Goal: Task Accomplishment & Management: Use online tool/utility

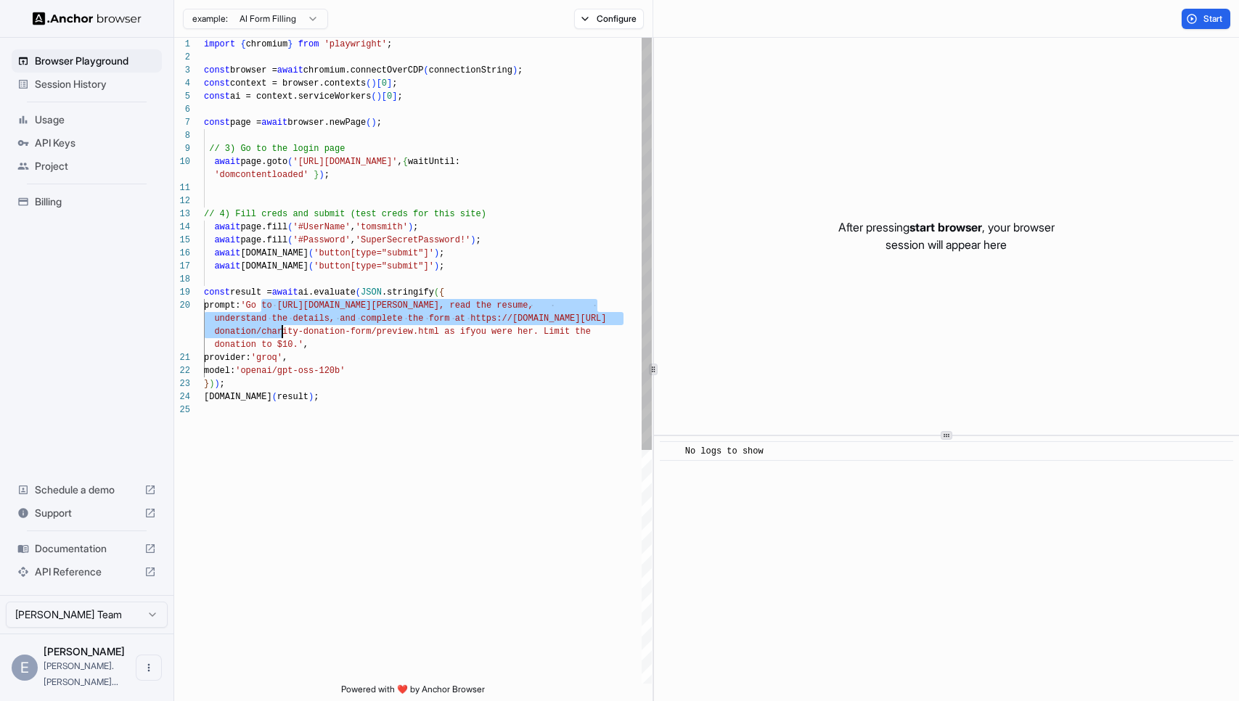
drag, startPoint x: 261, startPoint y: 306, endPoint x: 284, endPoint y: 332, distance: 34.5
click at [284, 332] on div "[DOMAIN_NAME] ( result ) ; model: 'openai/gpt-oss-120b' } ) ) ; donation to $10…" at bounding box center [428, 544] width 448 height 1012
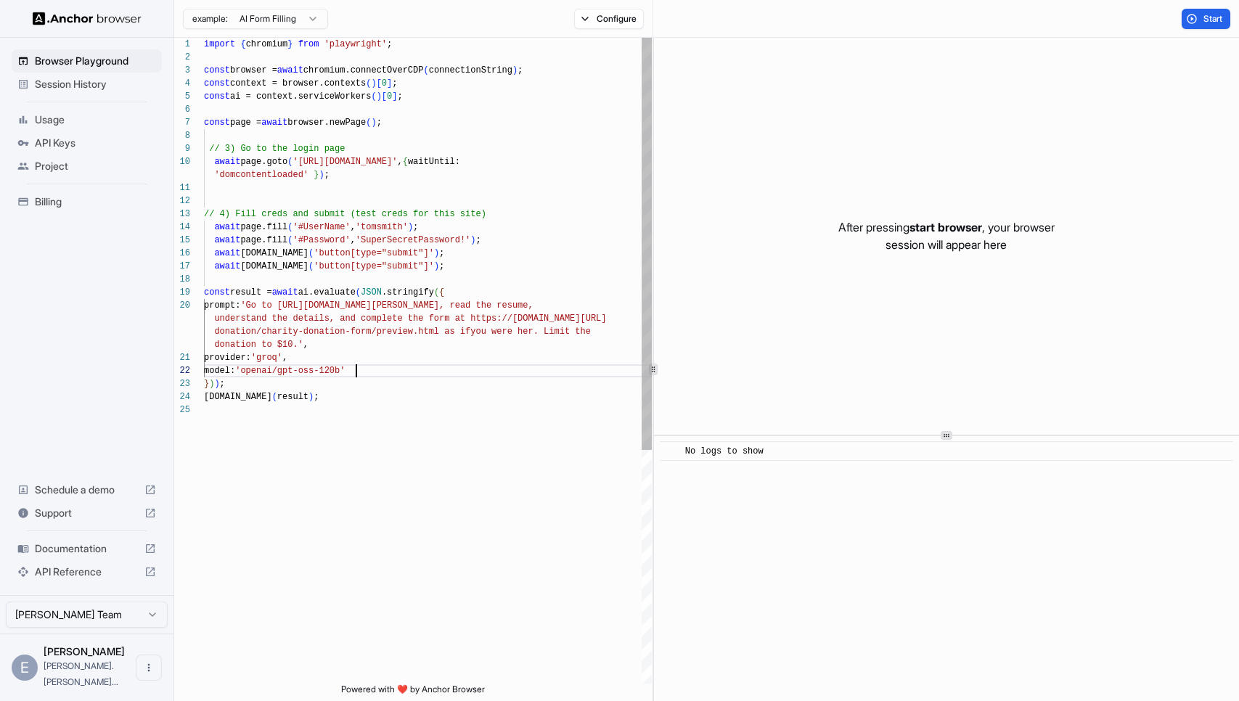
scroll to position [65, 0]
drag, startPoint x: 356, startPoint y: 369, endPoint x: 258, endPoint y: 369, distance: 98.7
click at [258, 369] on span "'openai/gpt-oss-120b'" at bounding box center [290, 371] width 110 height 10
click at [91, 88] on span "Session History" at bounding box center [95, 84] width 121 height 15
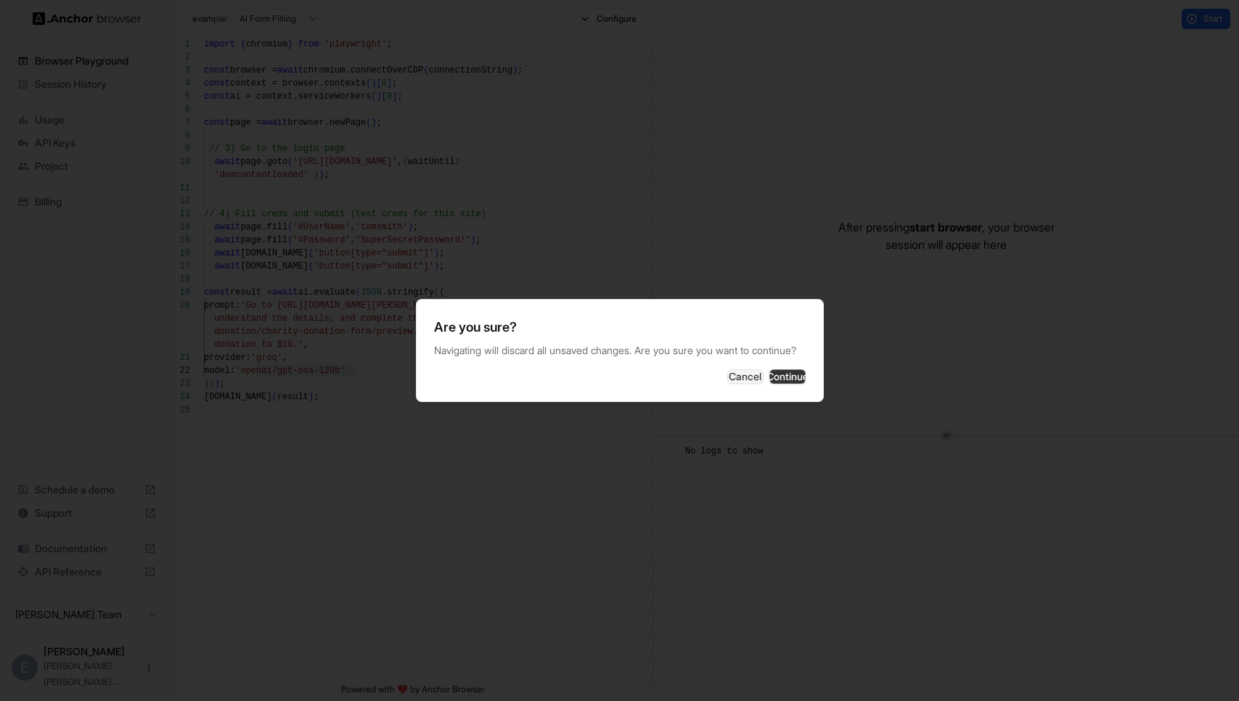
click at [781, 382] on button "Continue" at bounding box center [787, 376] width 36 height 15
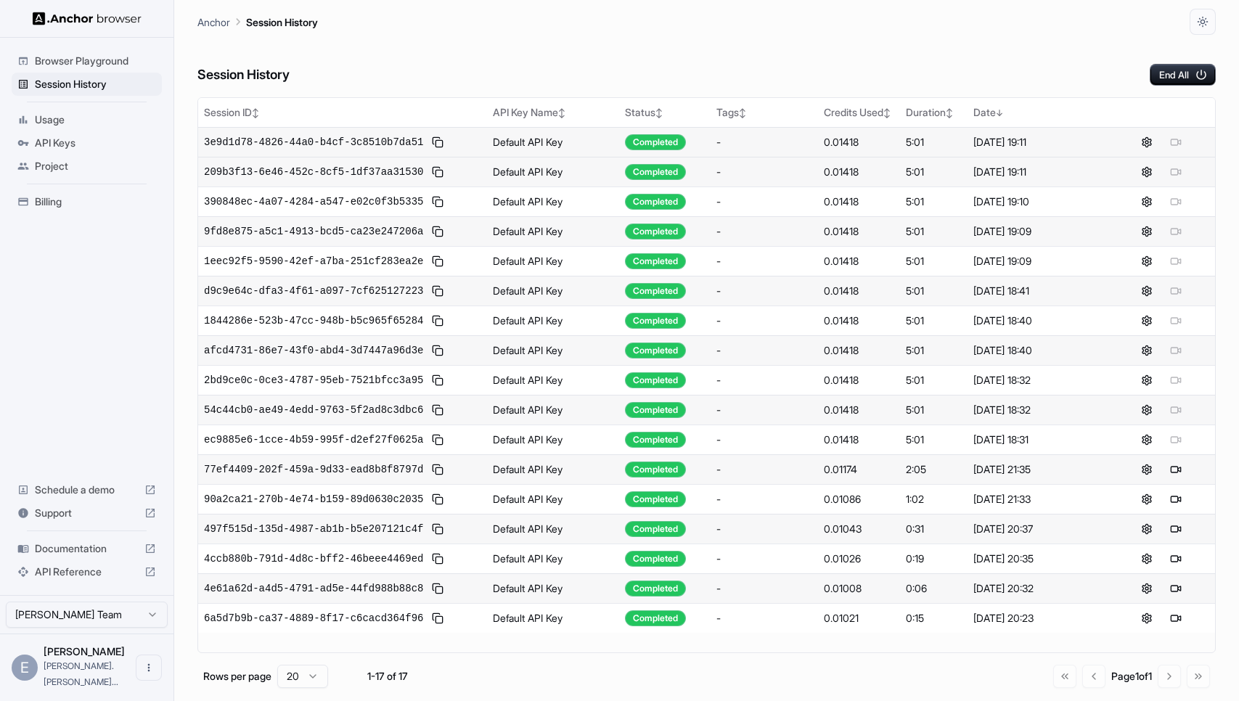
click at [1174, 142] on div at bounding box center [1161, 142] width 96 height 17
click at [651, 136] on div "Completed" at bounding box center [655, 142] width 61 height 16
click at [1189, 75] on button "End All" at bounding box center [1182, 75] width 66 height 22
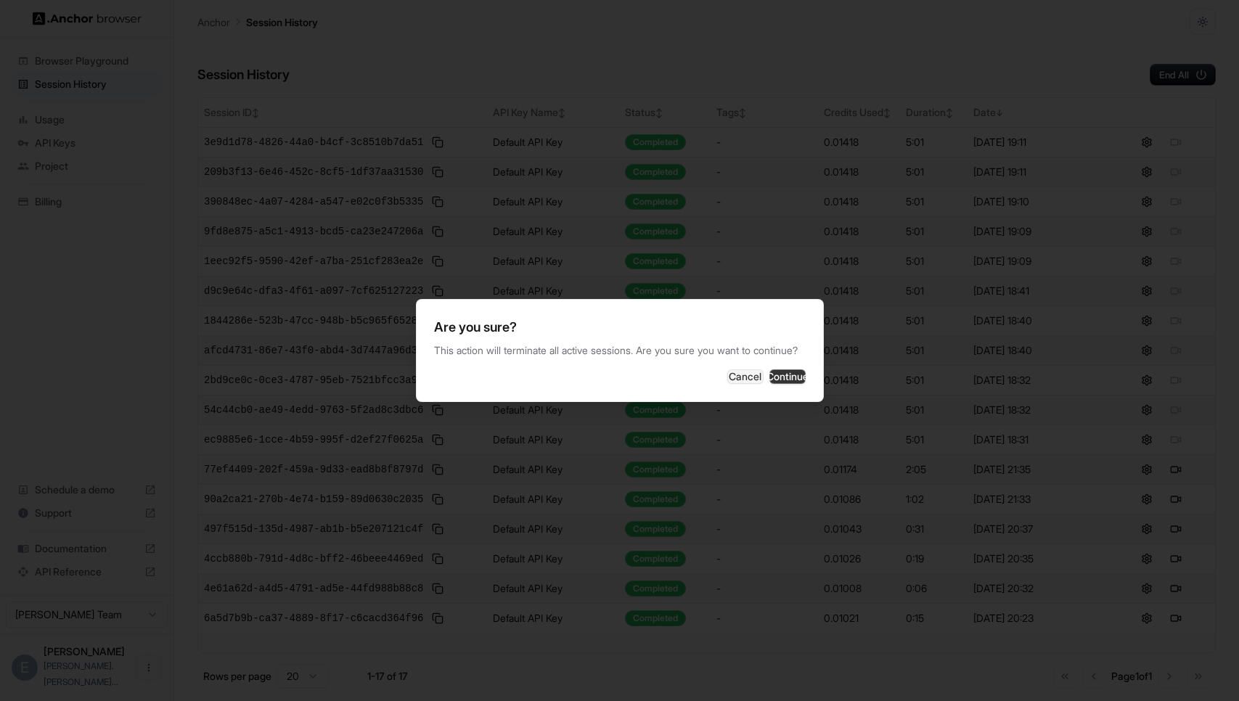
click at [780, 384] on button "Continue" at bounding box center [787, 376] width 36 height 15
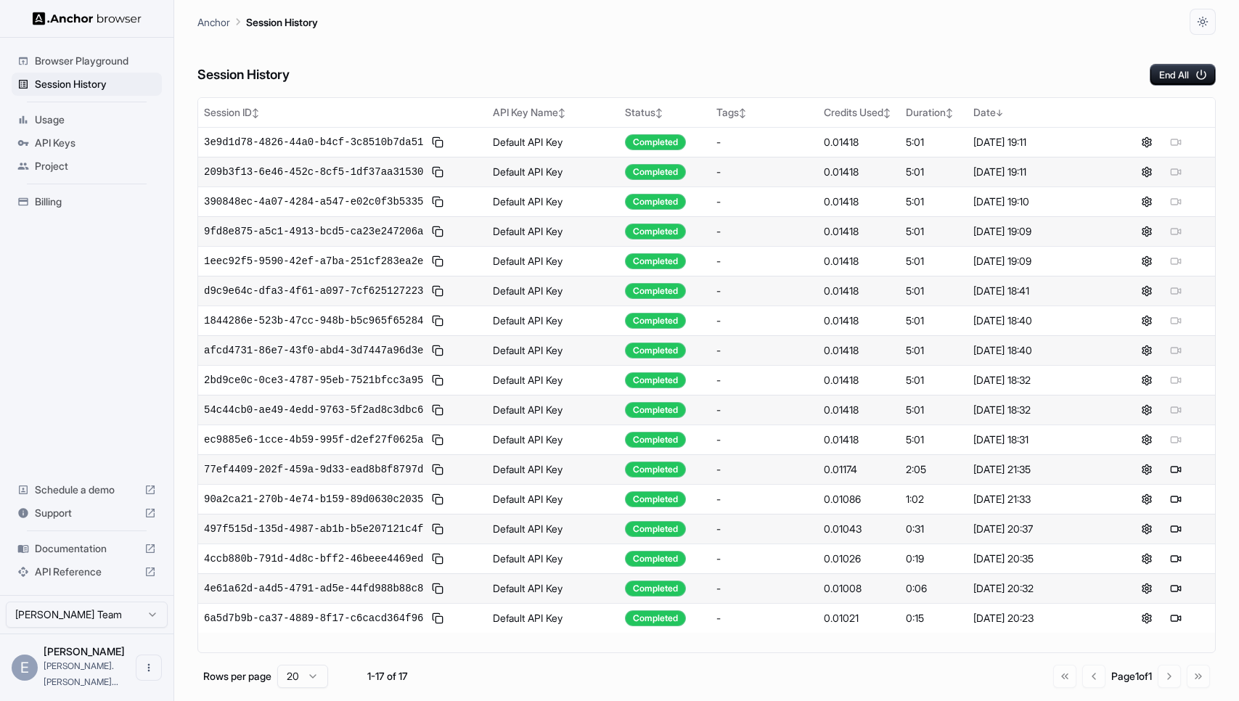
click at [114, 56] on span "Browser Playground" at bounding box center [95, 61] width 121 height 15
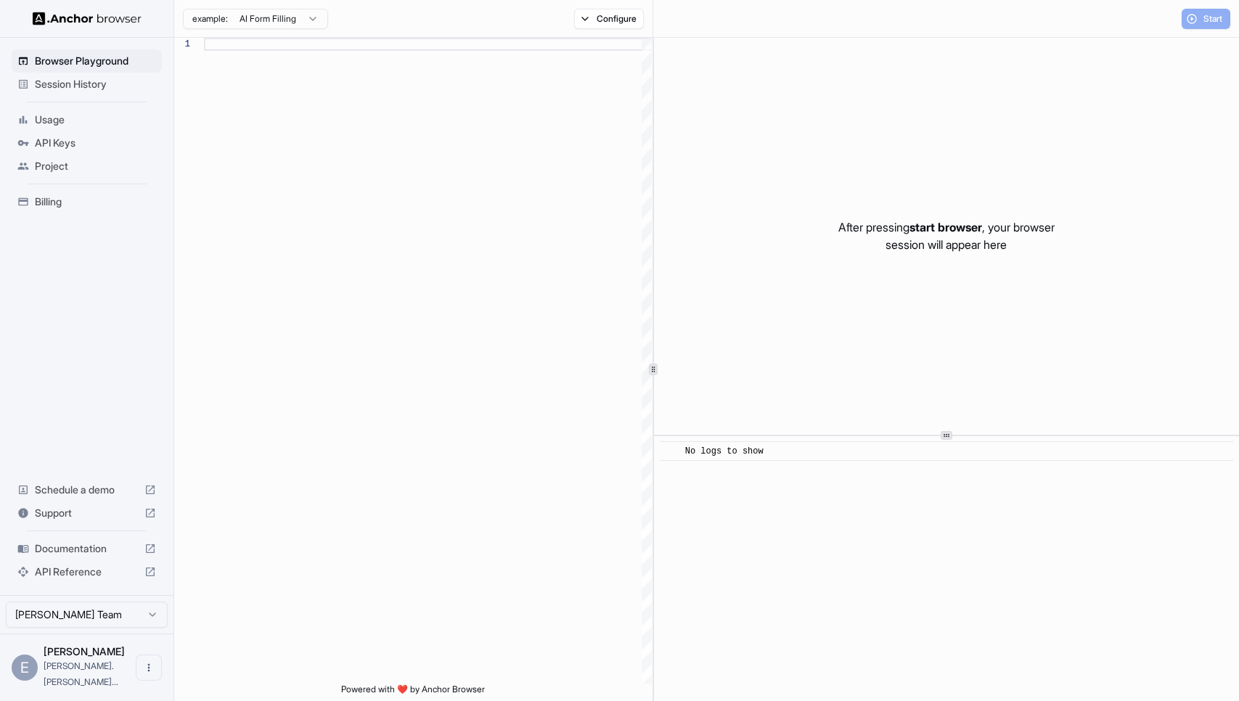
scroll to position [91, 0]
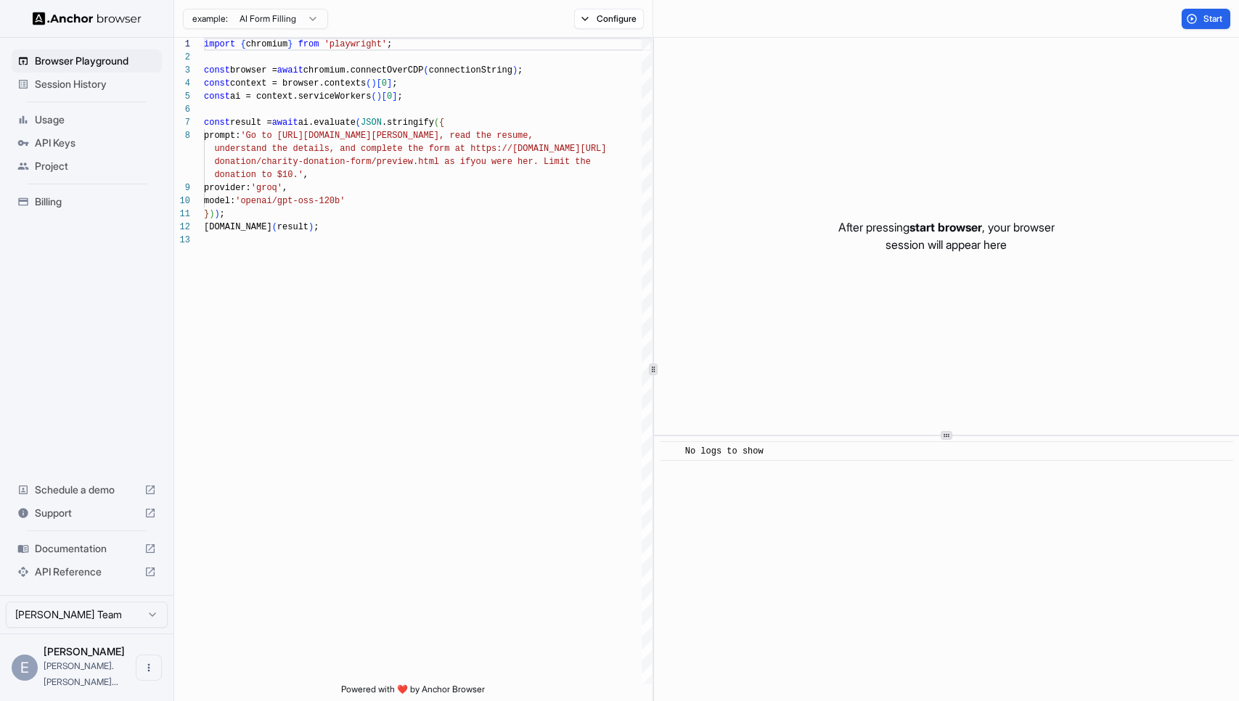
click at [54, 205] on span "Billing" at bounding box center [95, 201] width 121 height 15
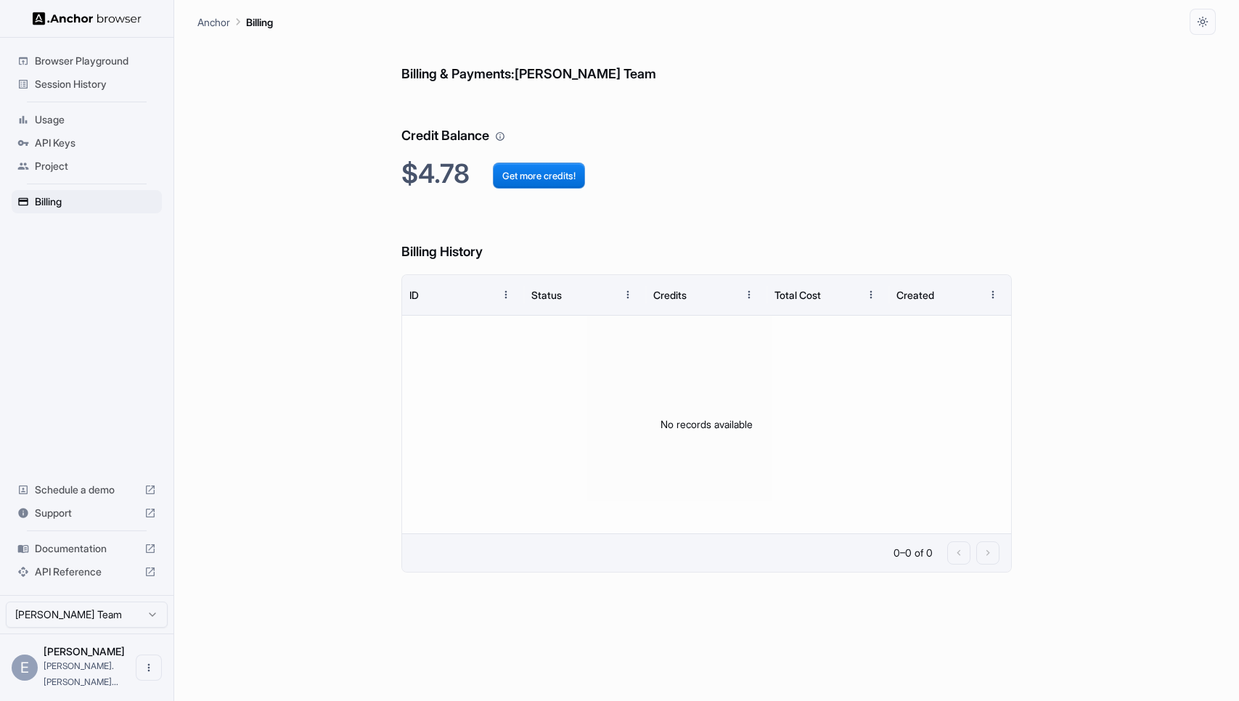
click at [73, 161] on span "Project" at bounding box center [95, 166] width 121 height 15
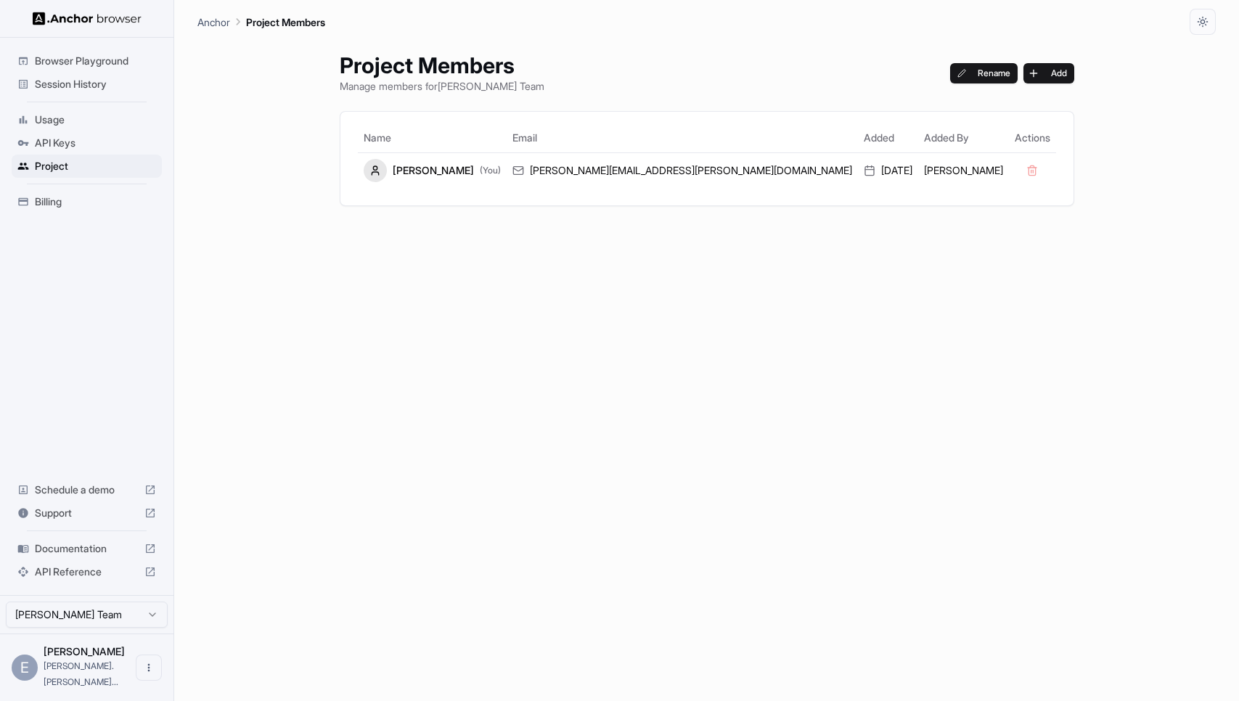
click at [78, 140] on span "API Keys" at bounding box center [95, 143] width 121 height 15
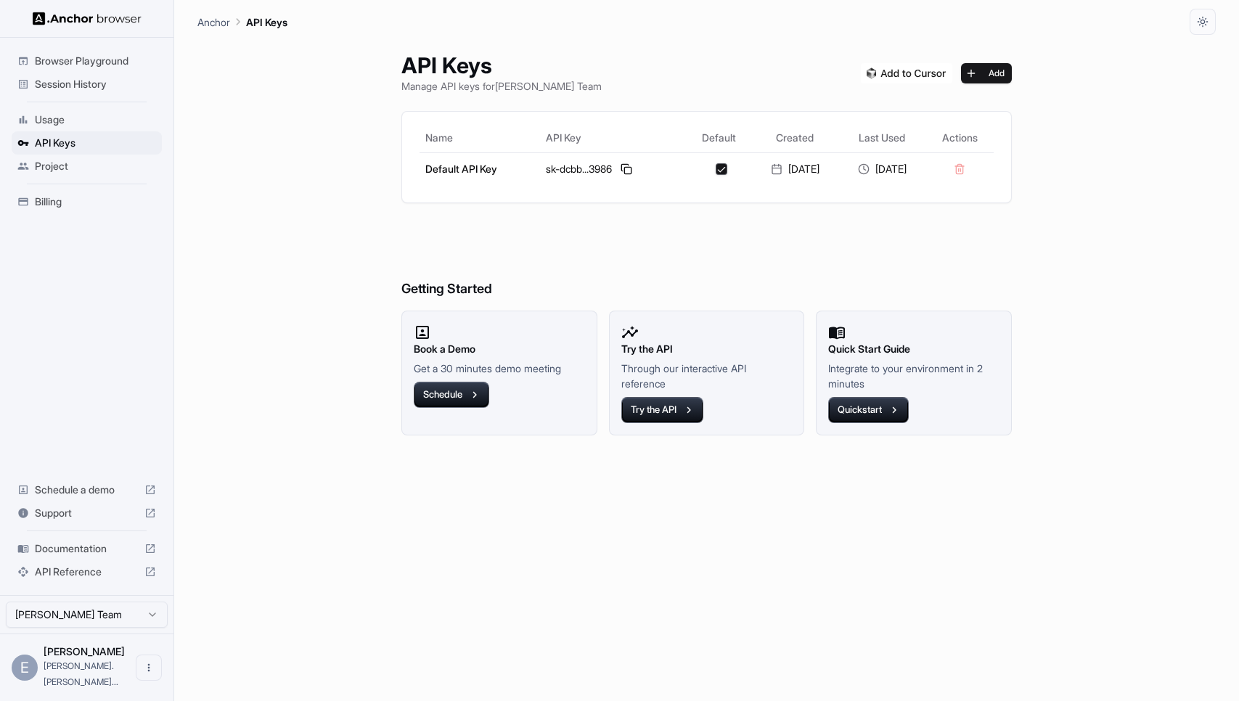
click at [81, 120] on span "Usage" at bounding box center [95, 119] width 121 height 15
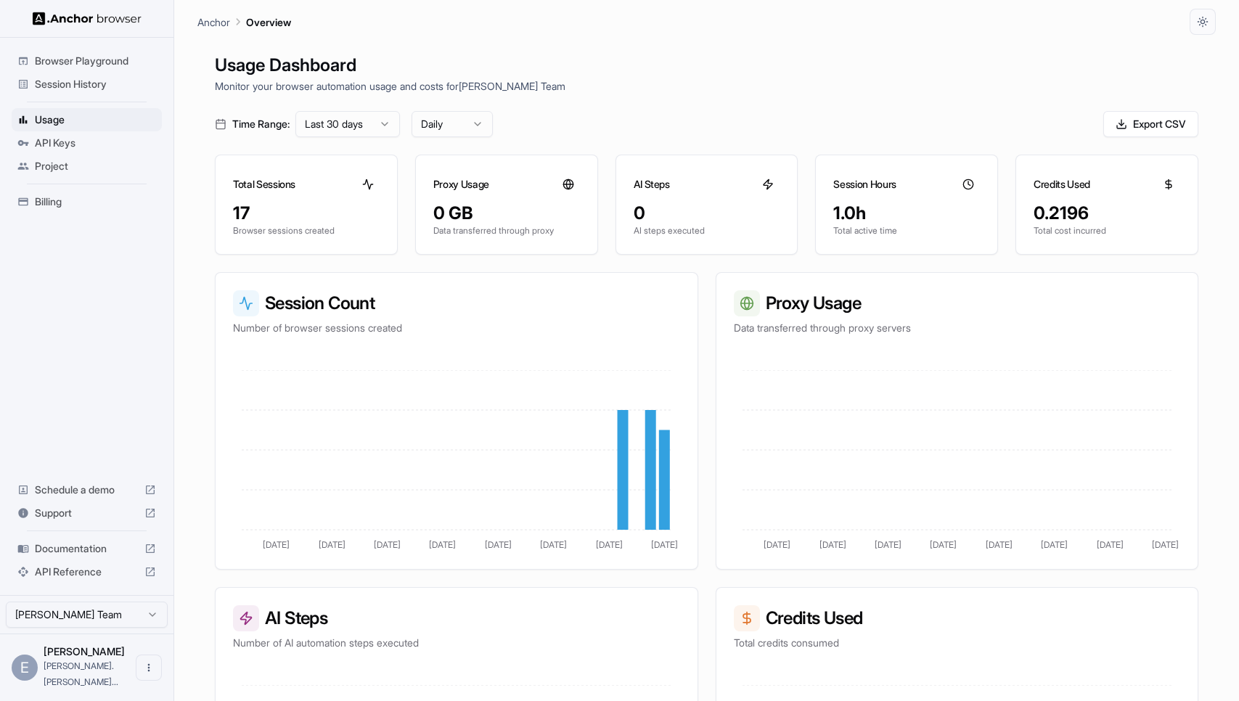
click at [91, 81] on span "Session History" at bounding box center [95, 84] width 121 height 15
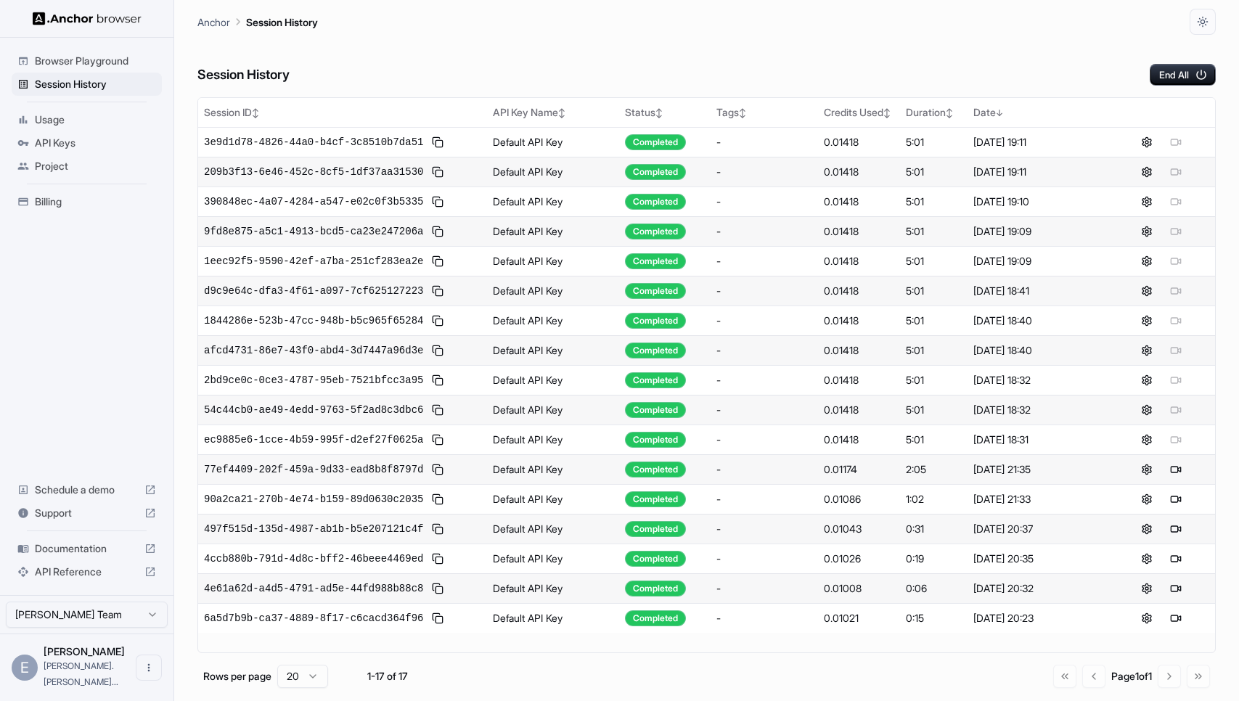
click at [110, 63] on span "Browser Playground" at bounding box center [95, 61] width 121 height 15
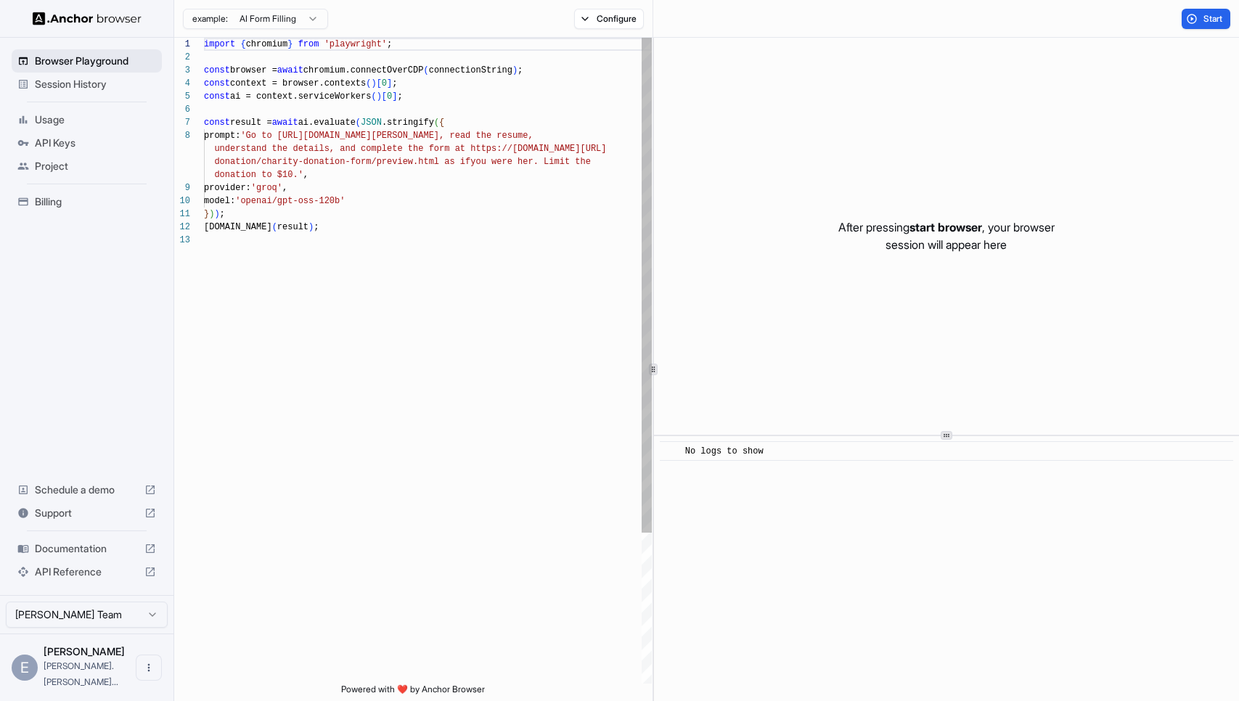
scroll to position [91, 0]
click at [89, 83] on span "Session History" at bounding box center [95, 84] width 121 height 15
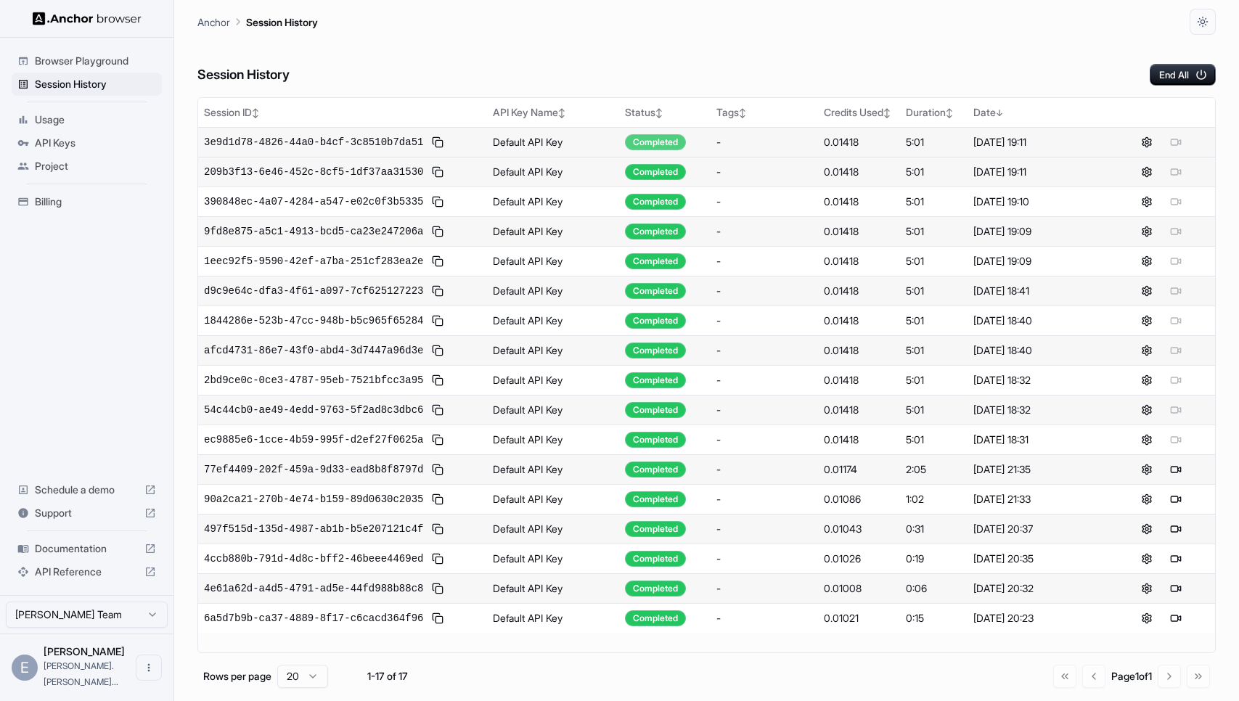
click at [644, 142] on div "Completed" at bounding box center [655, 142] width 61 height 16
click at [1170, 677] on div "Go to first page Go to previous page Page 1 of 1 Go to next page Go to last page" at bounding box center [1131, 676] width 157 height 23
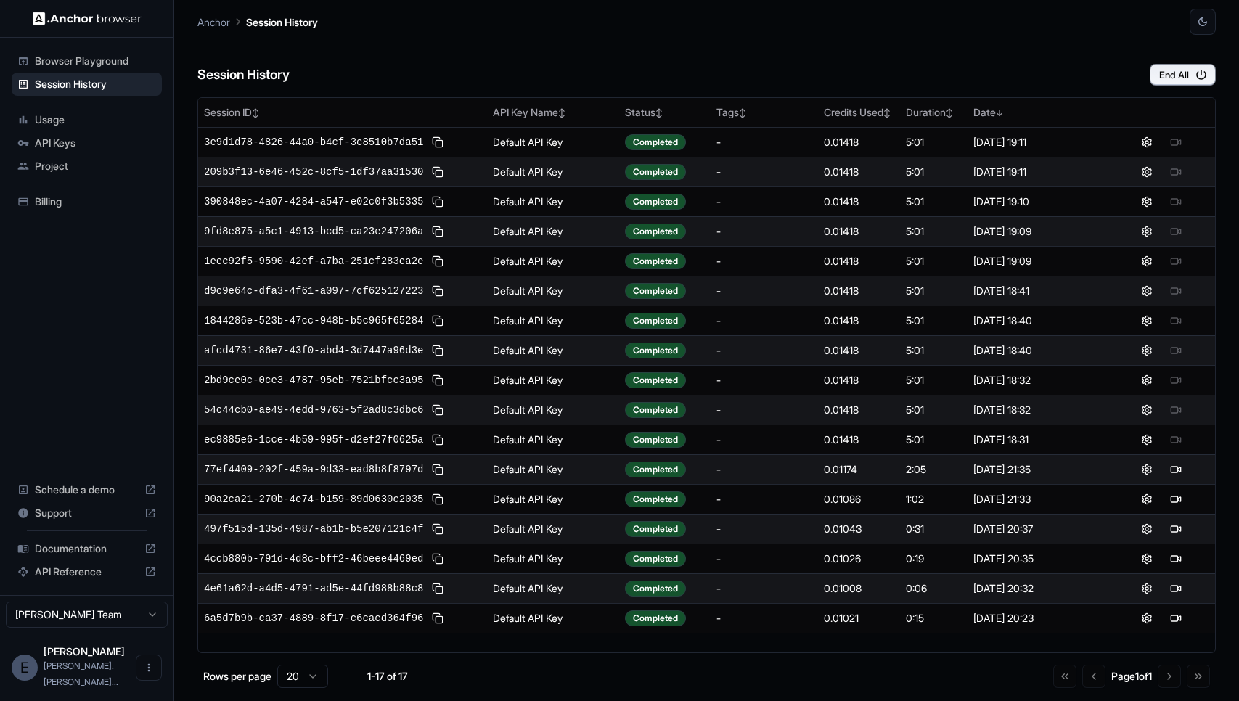
click at [122, 55] on span "Browser Playground" at bounding box center [95, 61] width 121 height 15
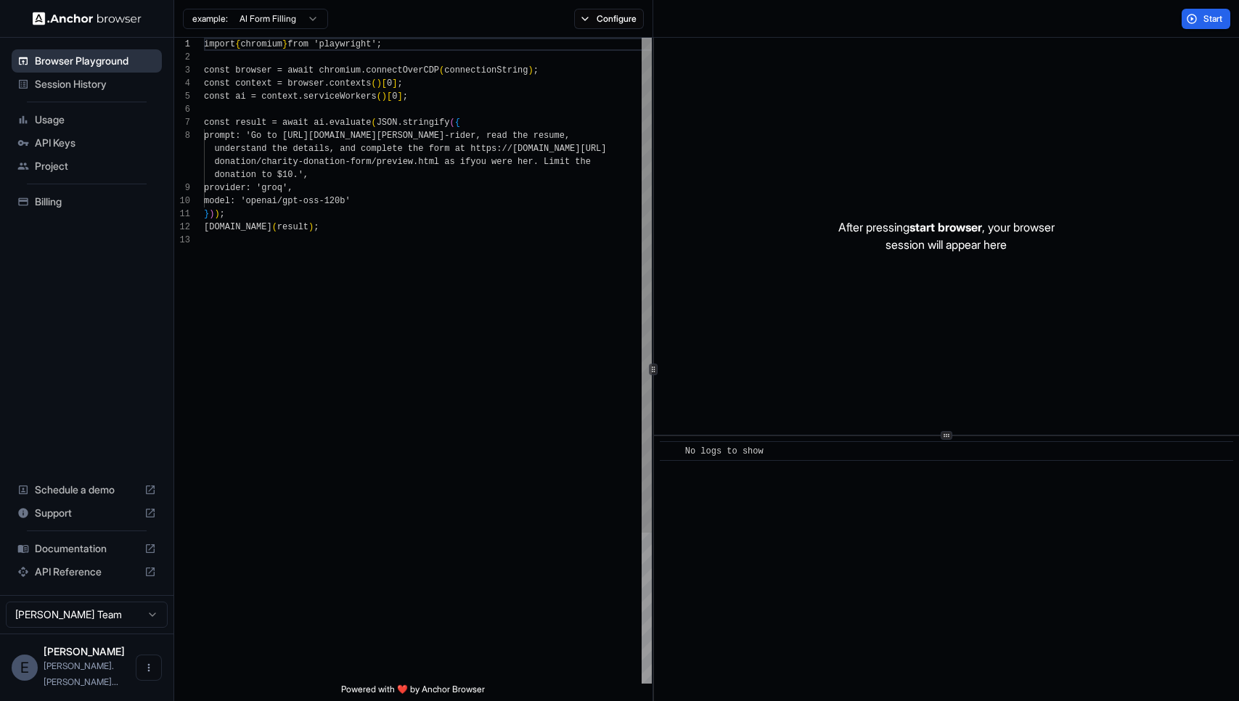
scroll to position [91, 0]
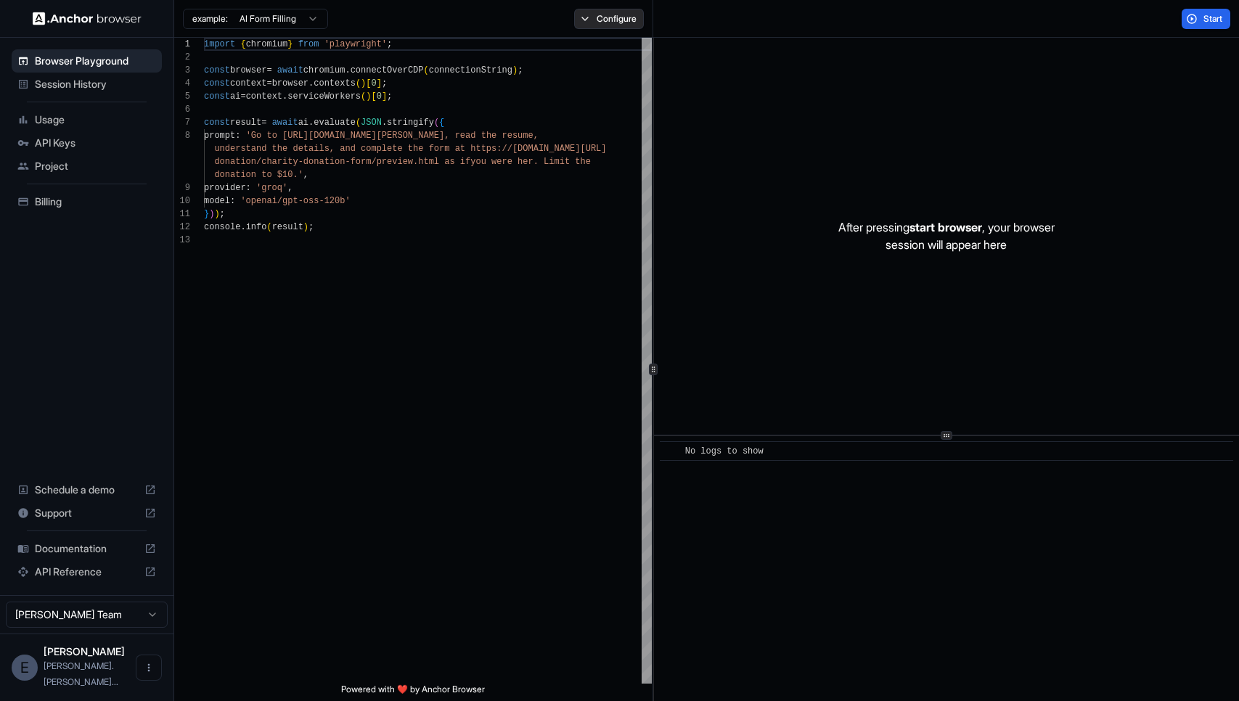
click at [610, 17] on button "Configure" at bounding box center [609, 19] width 70 height 20
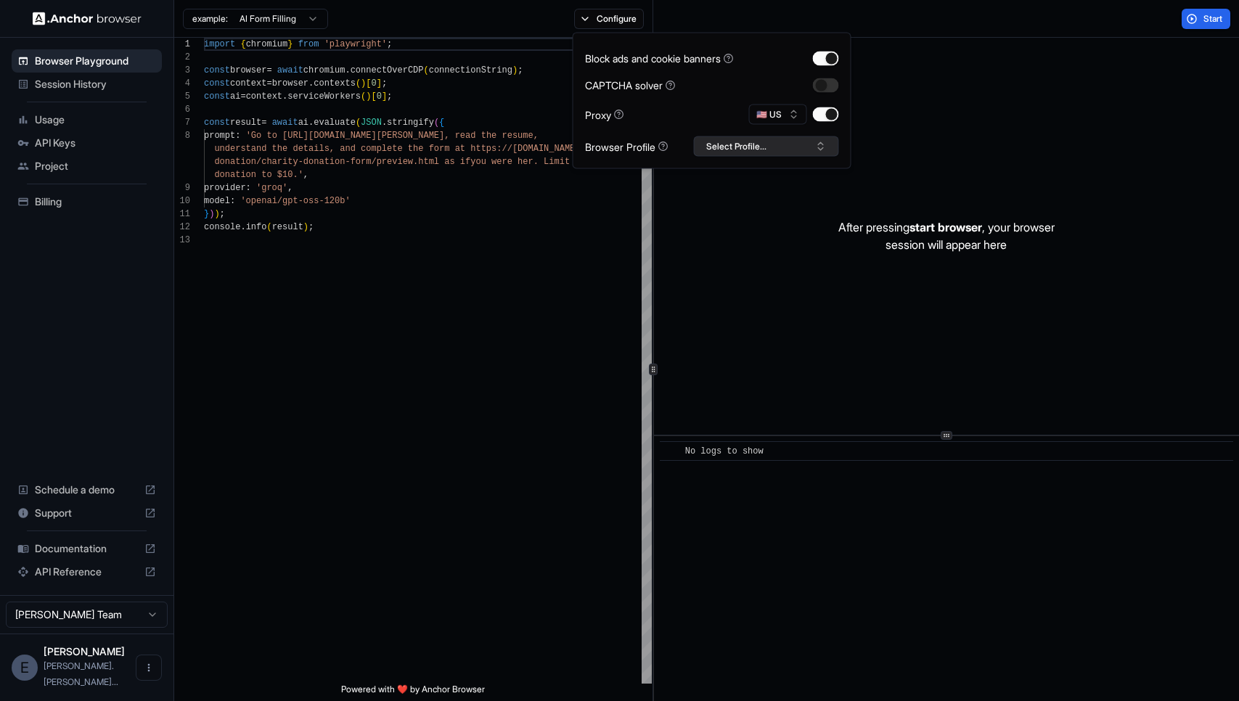
click at [753, 144] on button "Select Profile..." at bounding box center [766, 146] width 145 height 20
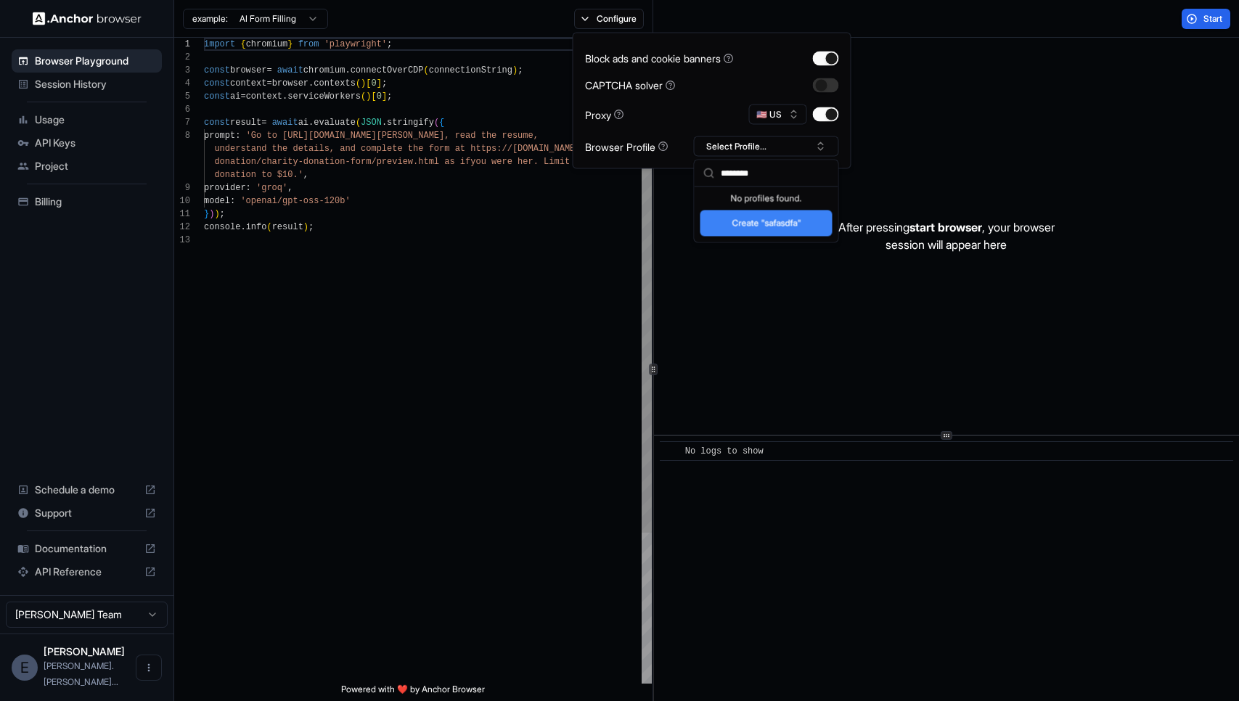
type input "********"
type textarea "**********"
click at [594, 234] on div "import { chromium } from 'playwright' ; const browser = await chromium . connec…" at bounding box center [428, 459] width 448 height 842
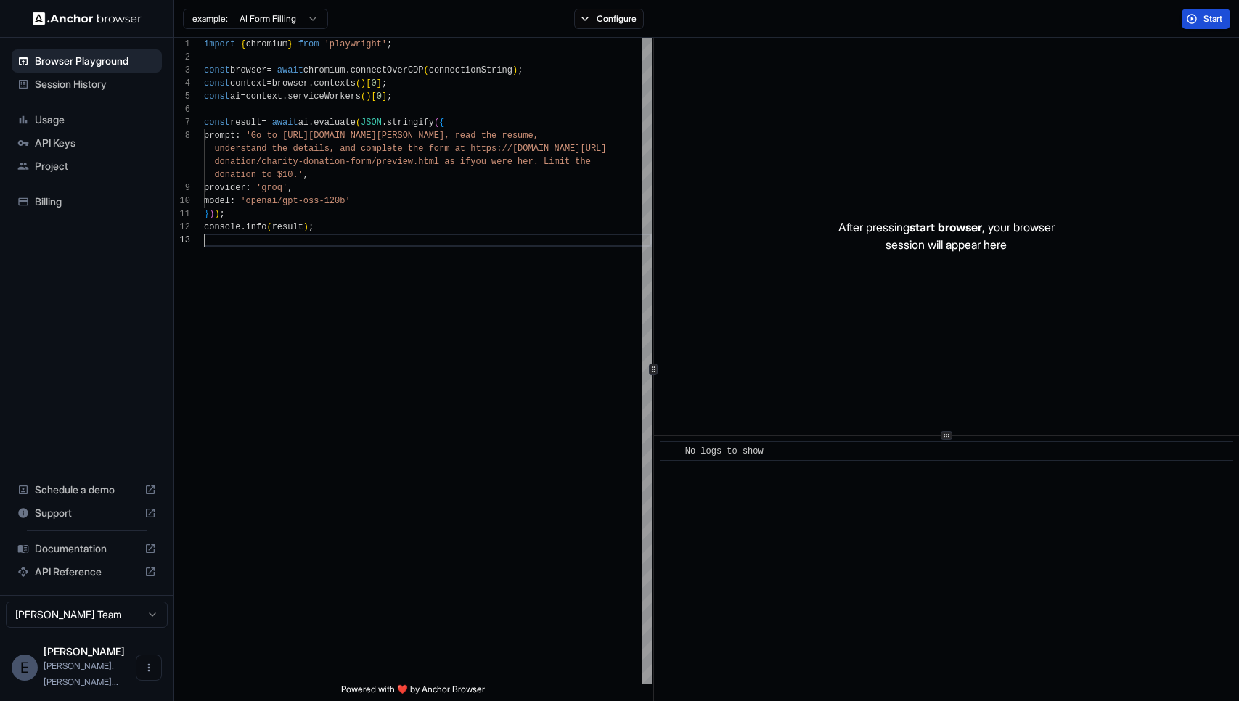
click at [1195, 20] on button "Start" at bounding box center [1205, 19] width 49 height 20
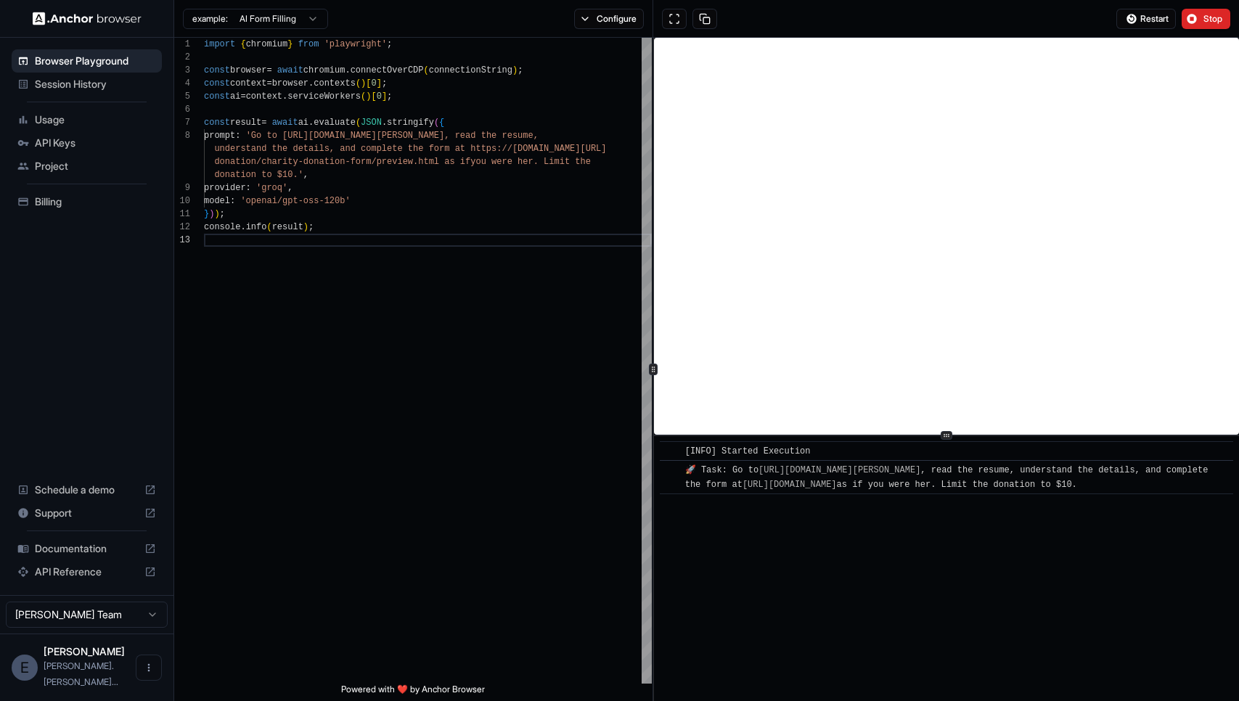
click at [75, 83] on span "Session History" at bounding box center [95, 84] width 121 height 15
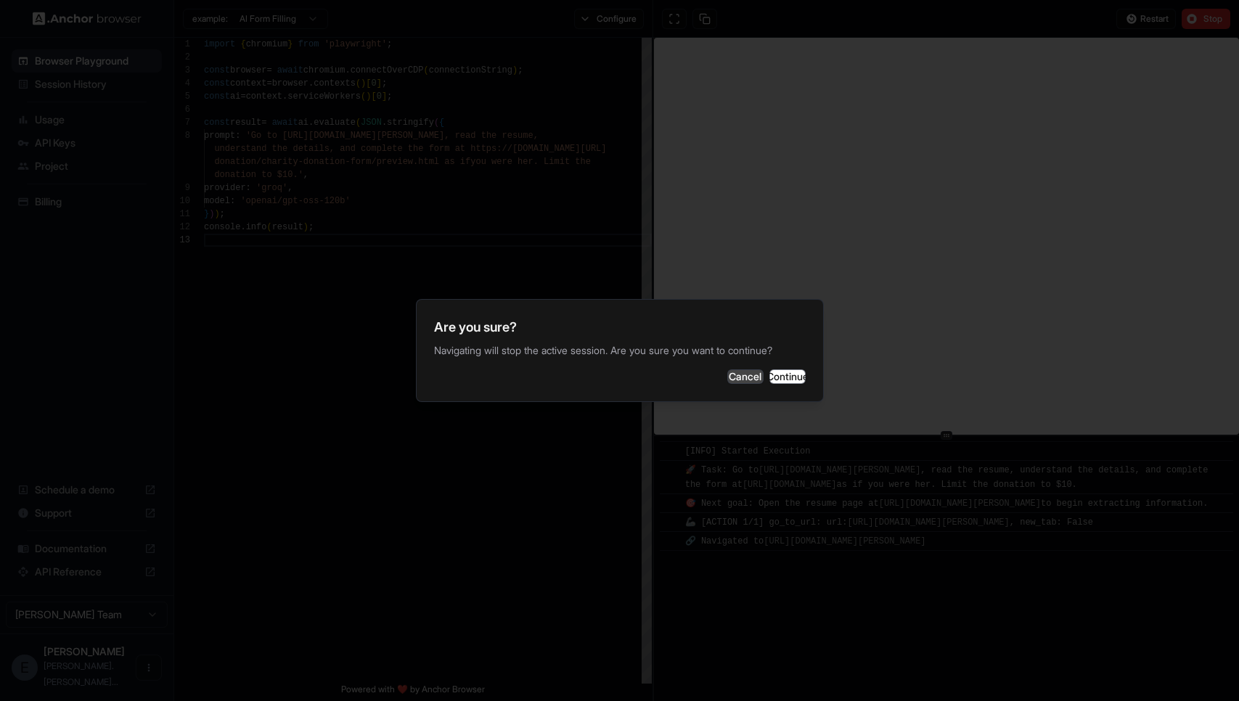
click at [727, 371] on button "Cancel" at bounding box center [745, 376] width 36 height 15
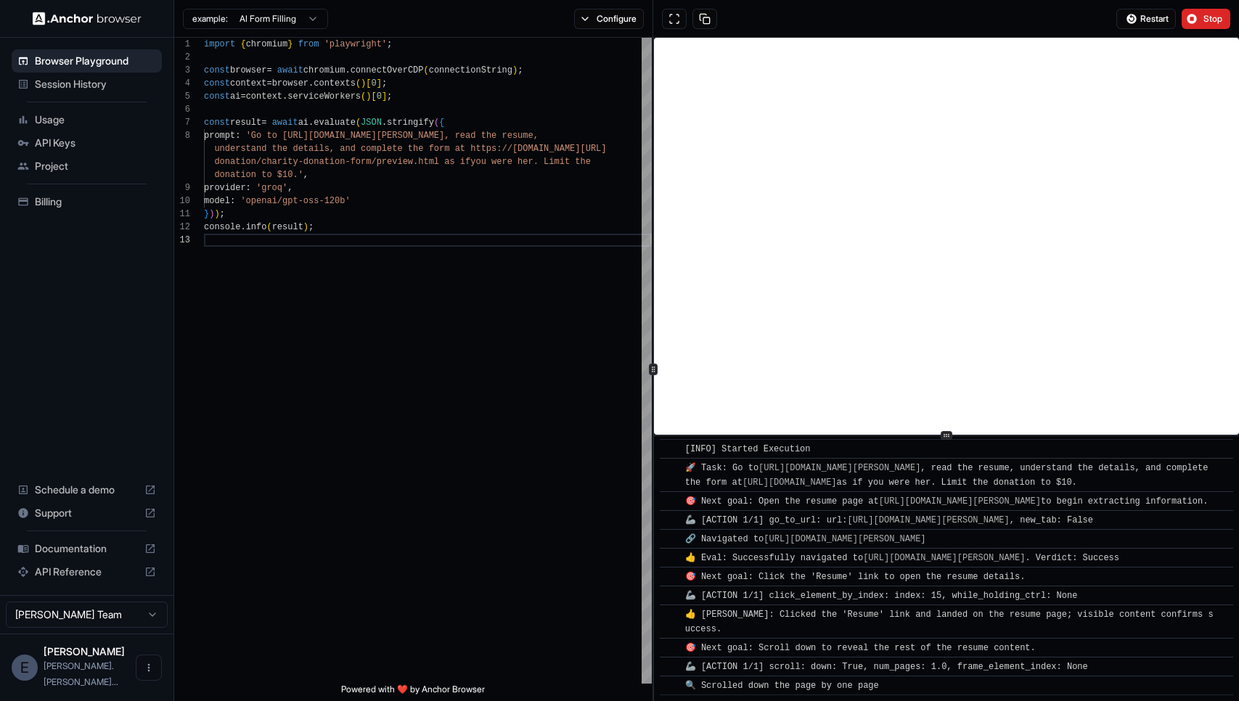
scroll to position [117, 0]
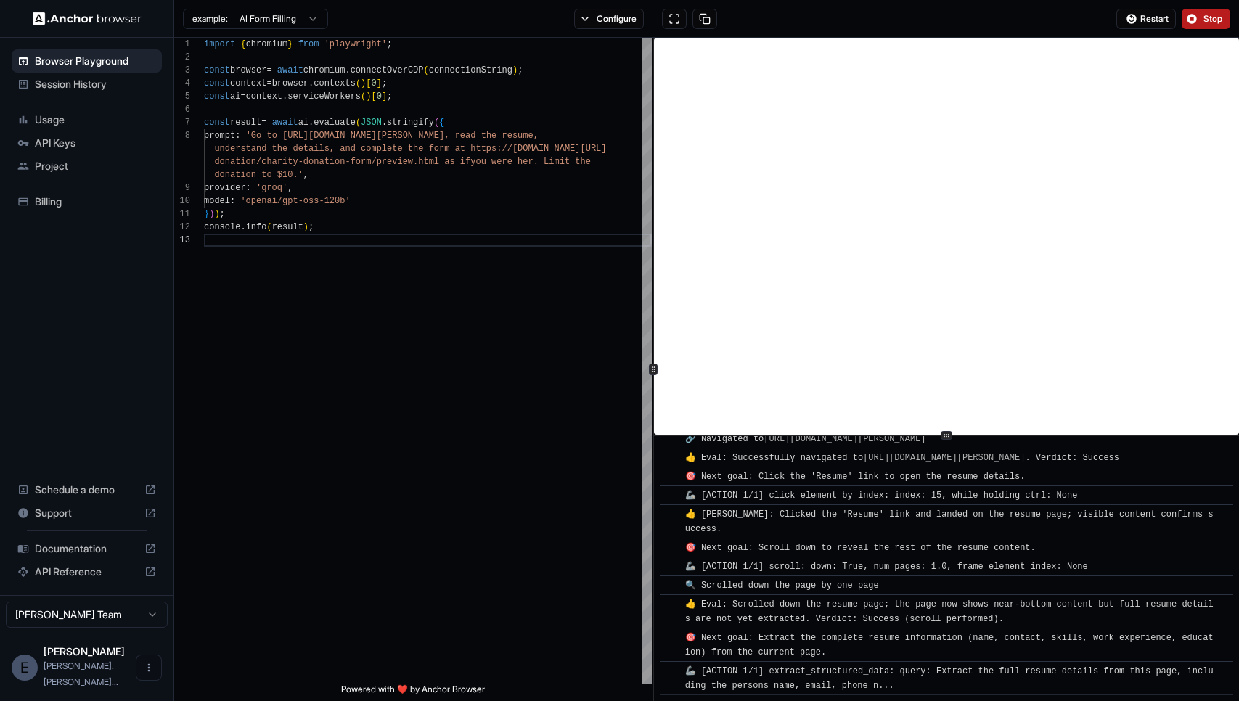
click at [1207, 9] on button "Stop" at bounding box center [1205, 19] width 49 height 20
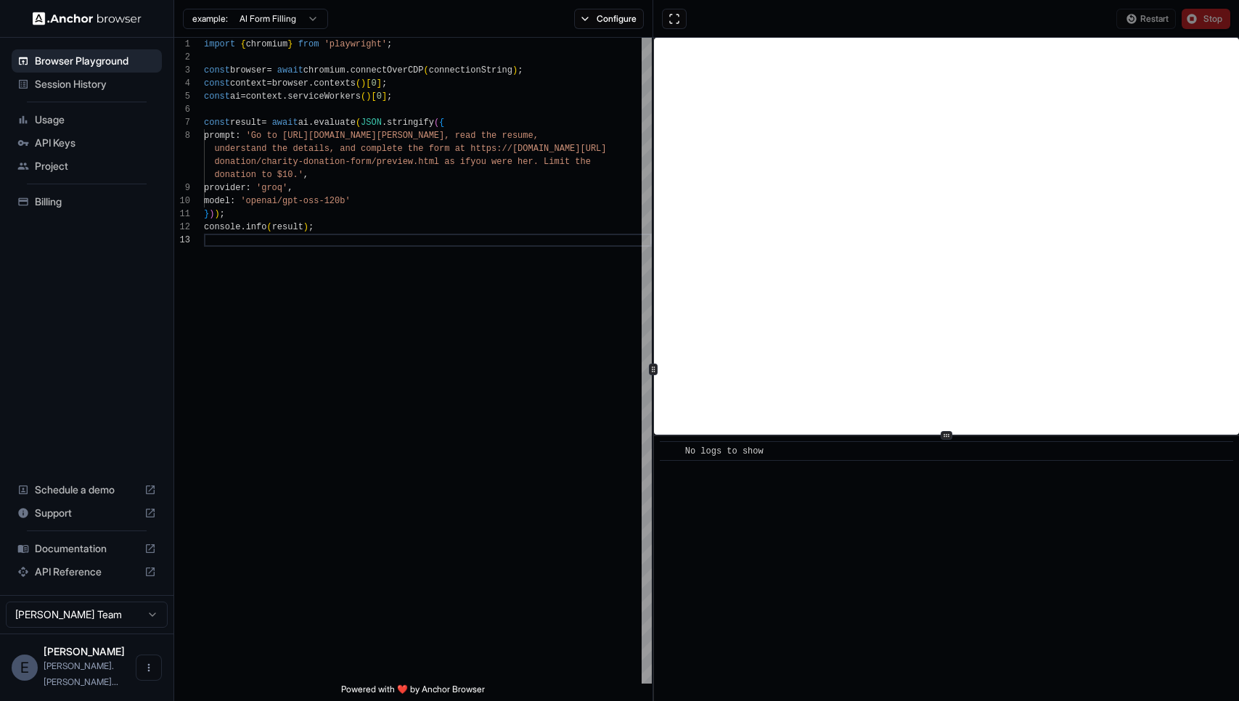
scroll to position [0, 0]
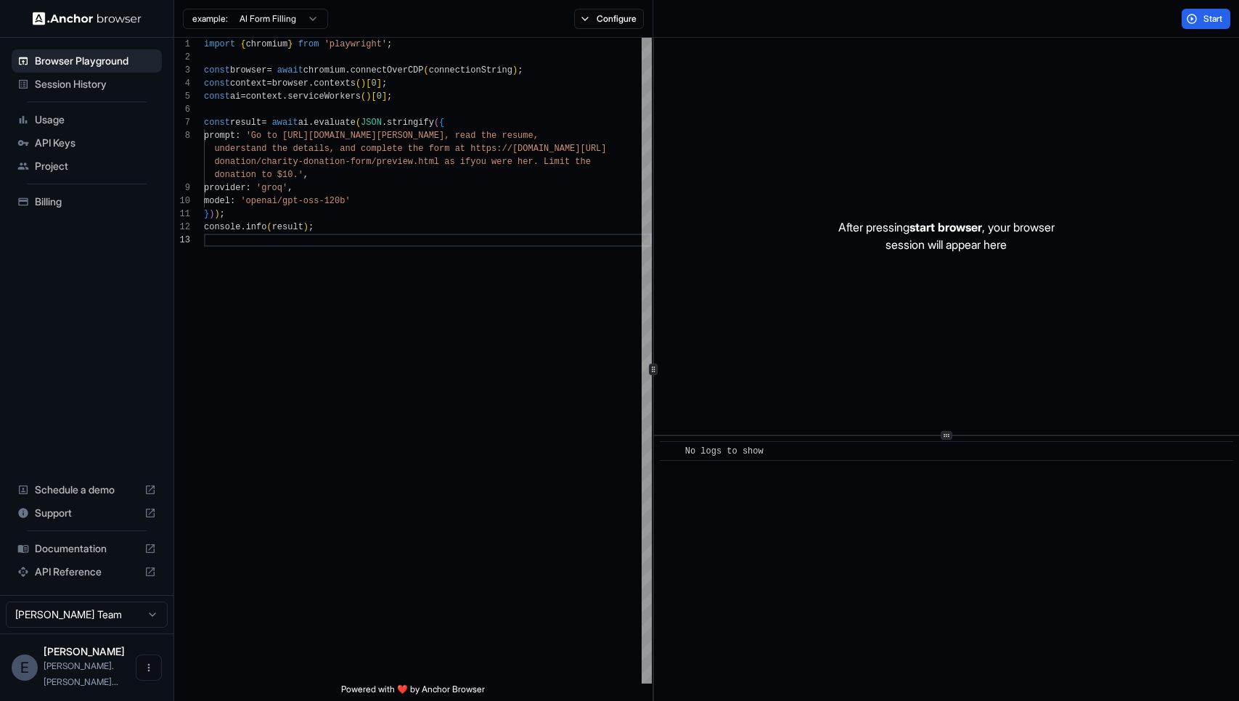
click at [74, 87] on span "Session History" at bounding box center [95, 84] width 121 height 15
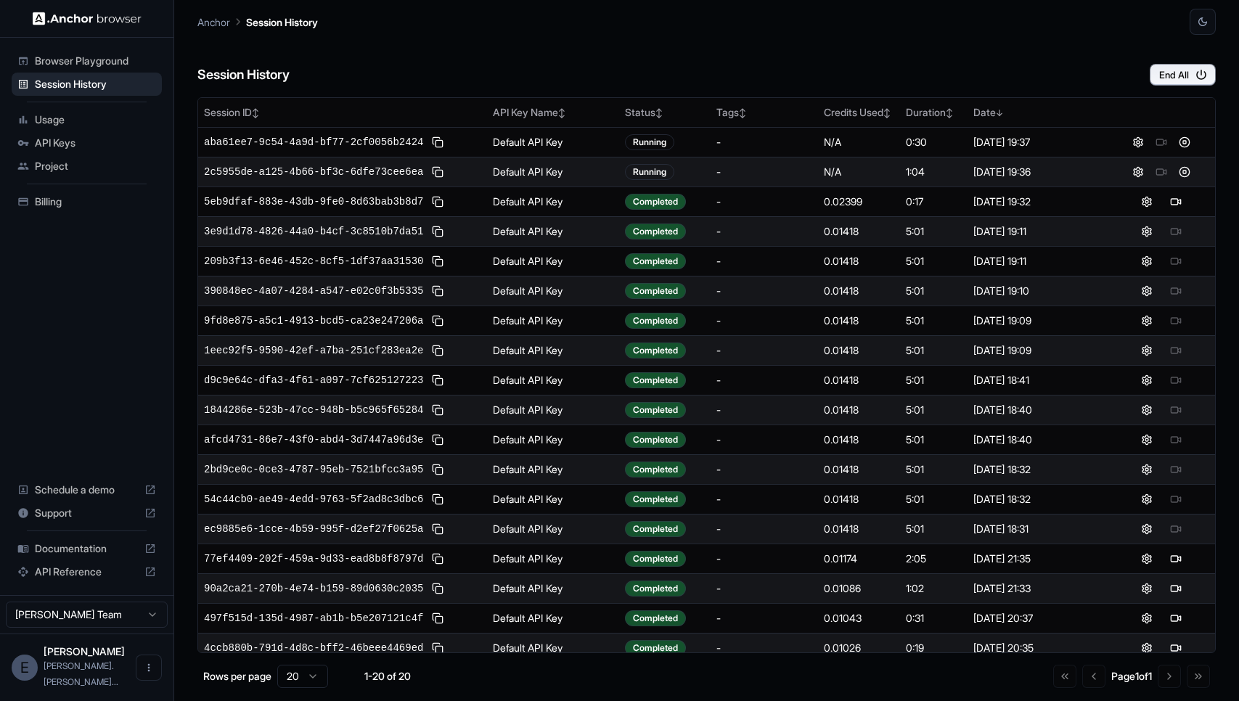
click at [104, 65] on span "Browser Playground" at bounding box center [95, 61] width 121 height 15
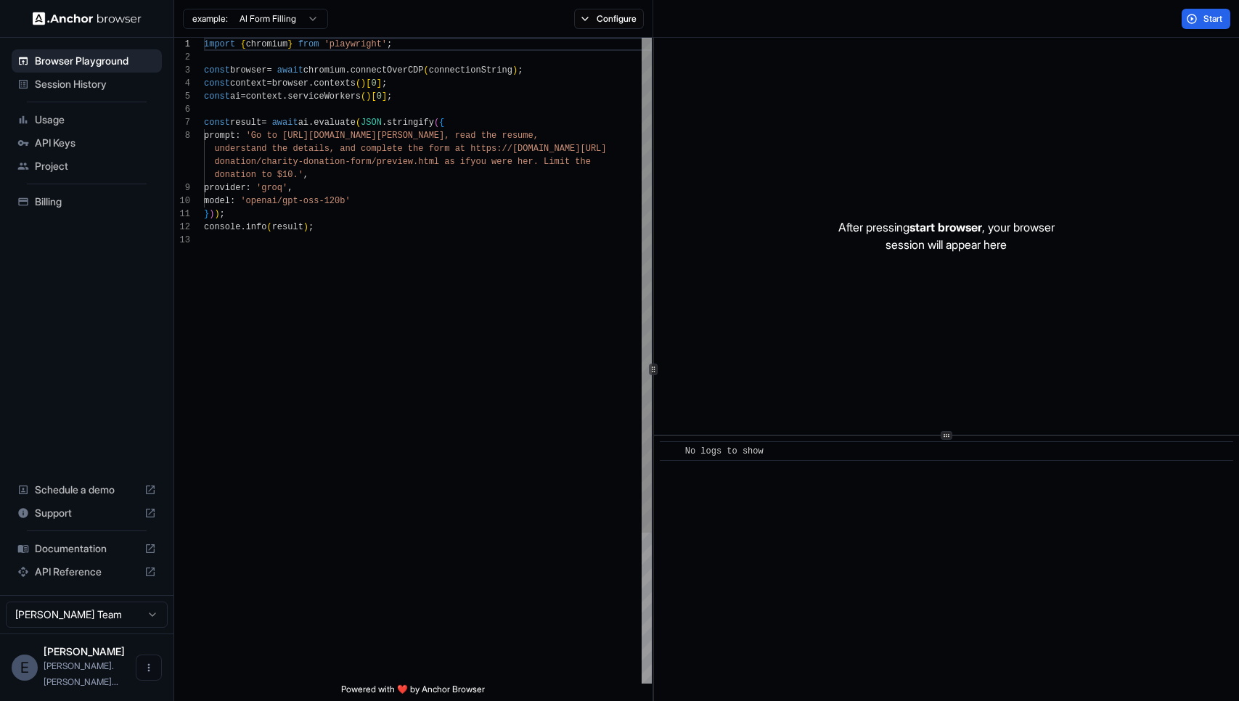
type textarea "**********"
drag, startPoint x: 357, startPoint y: 197, endPoint x: 258, endPoint y: 197, distance: 99.4
click at [258, 197] on span "'openai/gpt-oss-120b'" at bounding box center [295, 201] width 110 height 10
click at [106, 87] on span "Session History" at bounding box center [95, 84] width 121 height 15
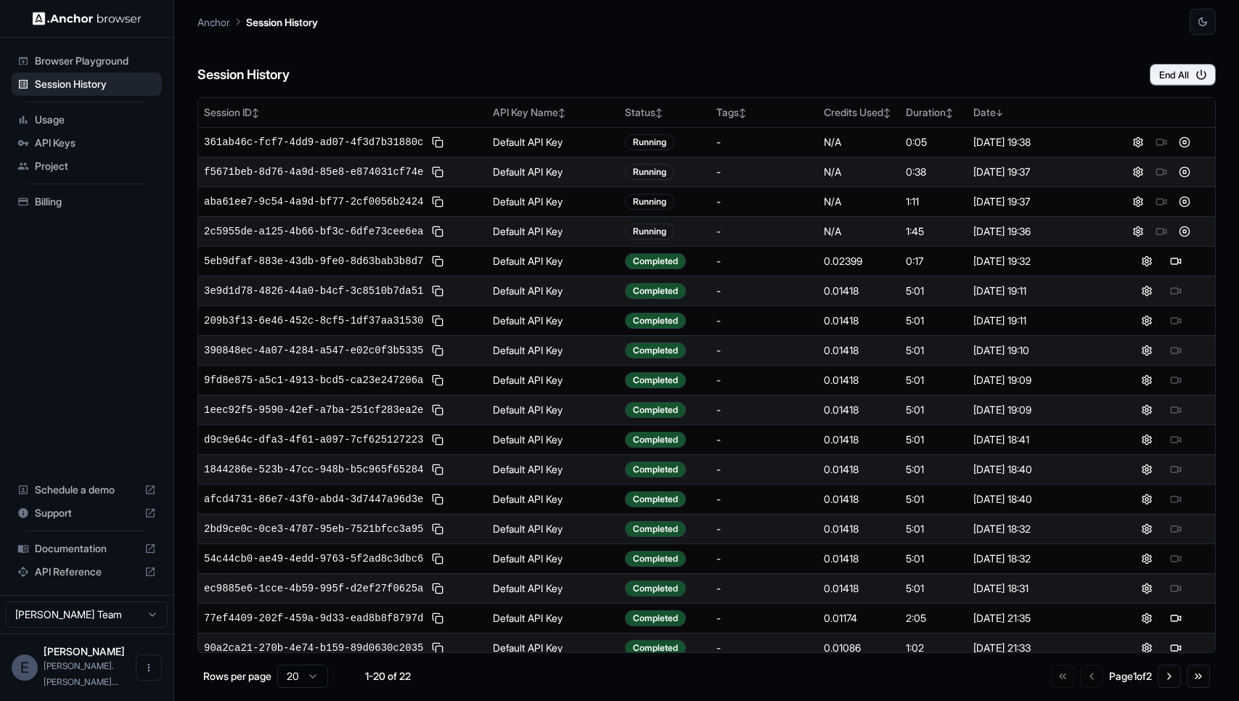
click at [1159, 233] on div at bounding box center [1161, 231] width 96 height 17
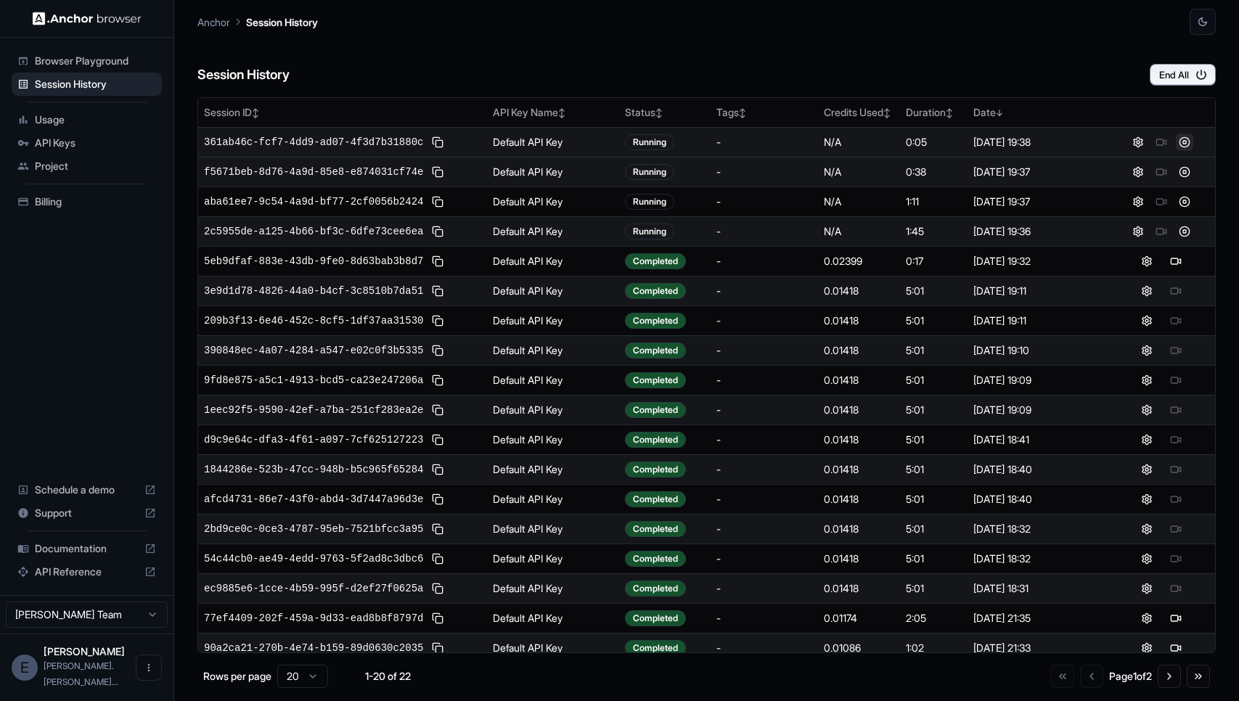
click at [1183, 144] on button at bounding box center [1184, 142] width 17 height 17
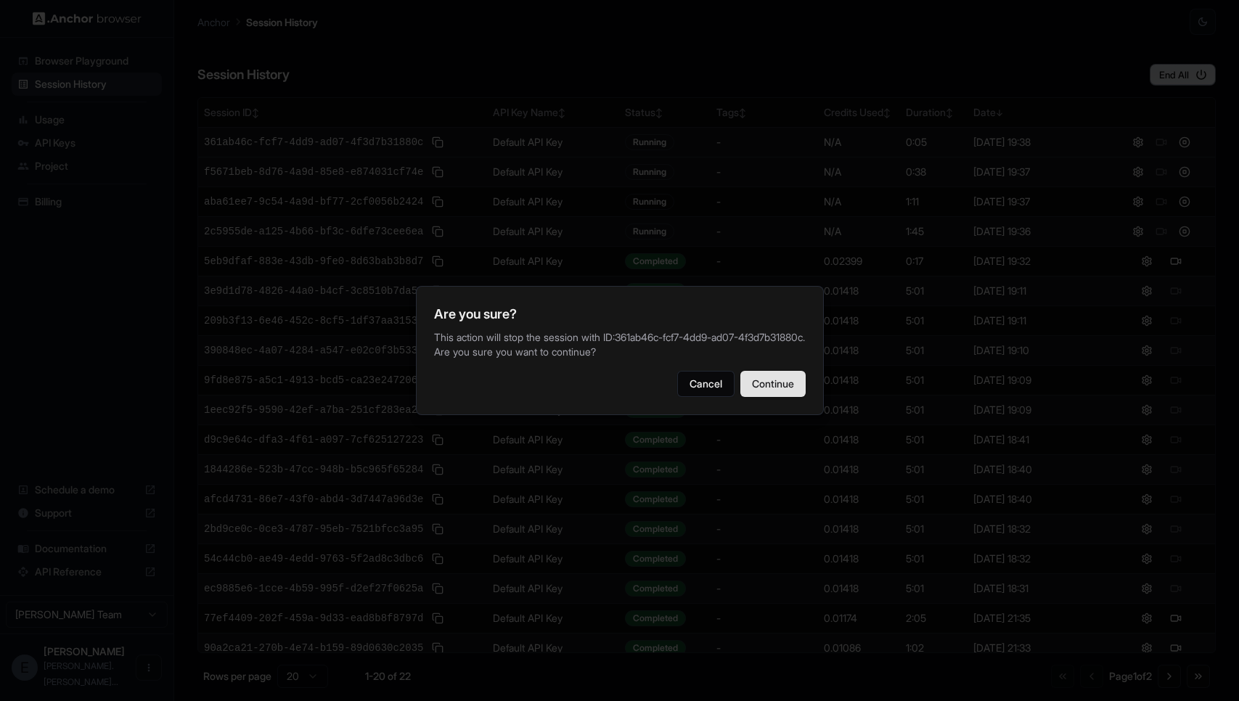
click at [770, 395] on button "Continue" at bounding box center [772, 384] width 65 height 26
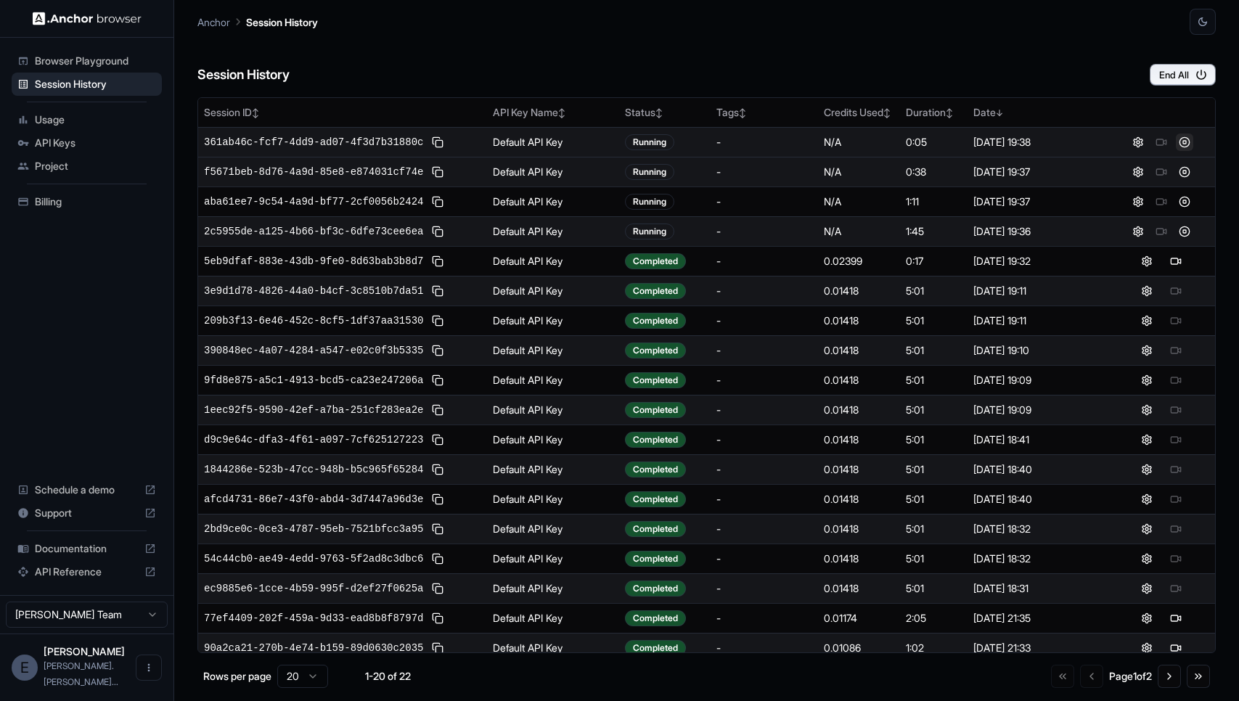
click at [1183, 142] on button at bounding box center [1184, 142] width 17 height 17
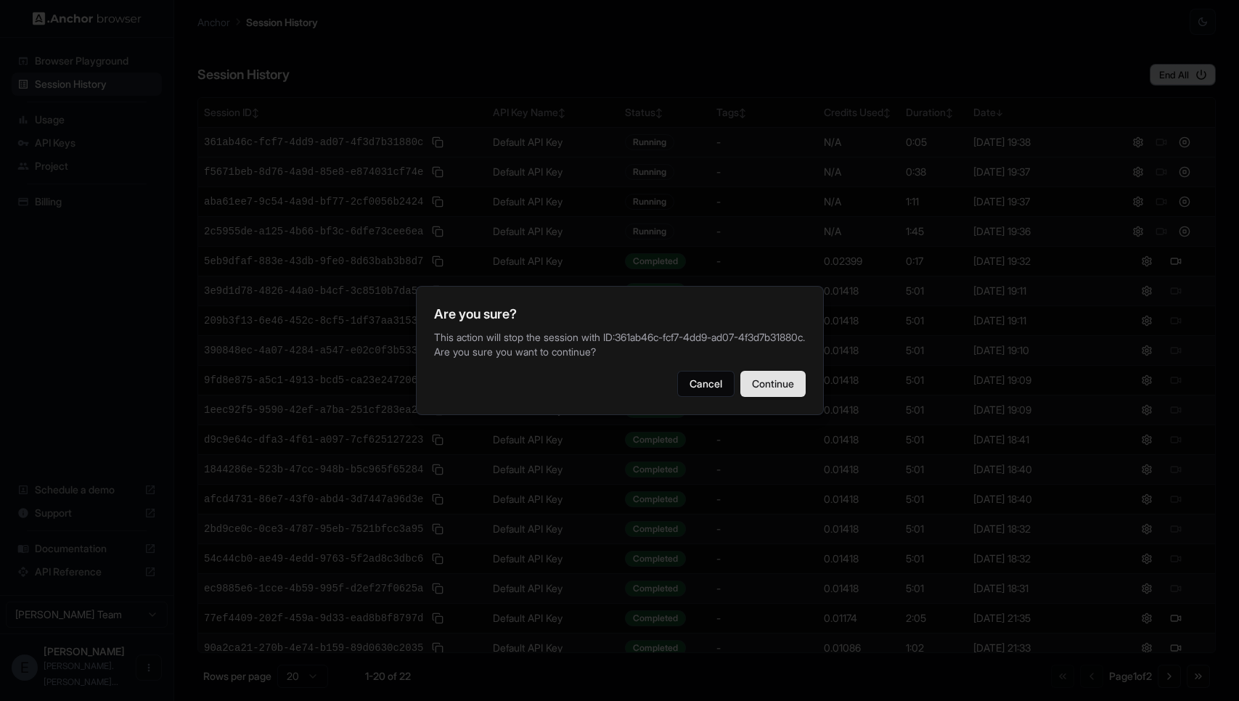
click at [782, 389] on button "Continue" at bounding box center [772, 384] width 65 height 26
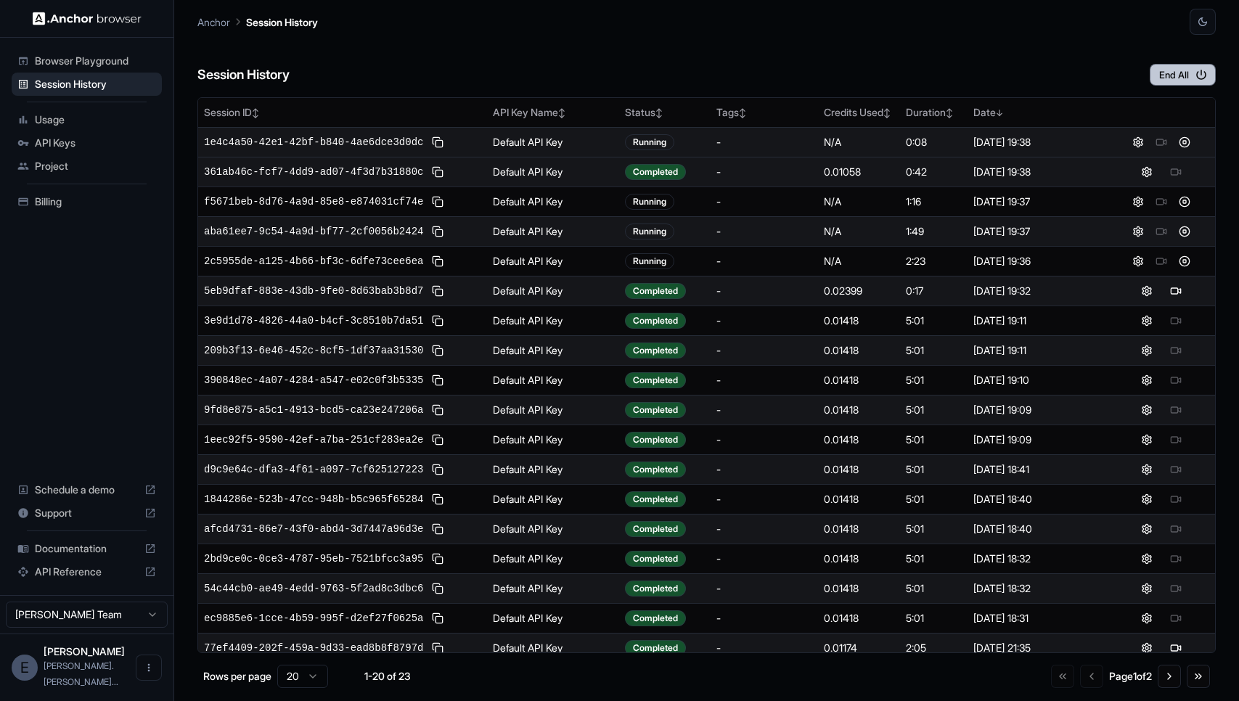
click at [1180, 74] on button "End All" at bounding box center [1182, 75] width 66 height 22
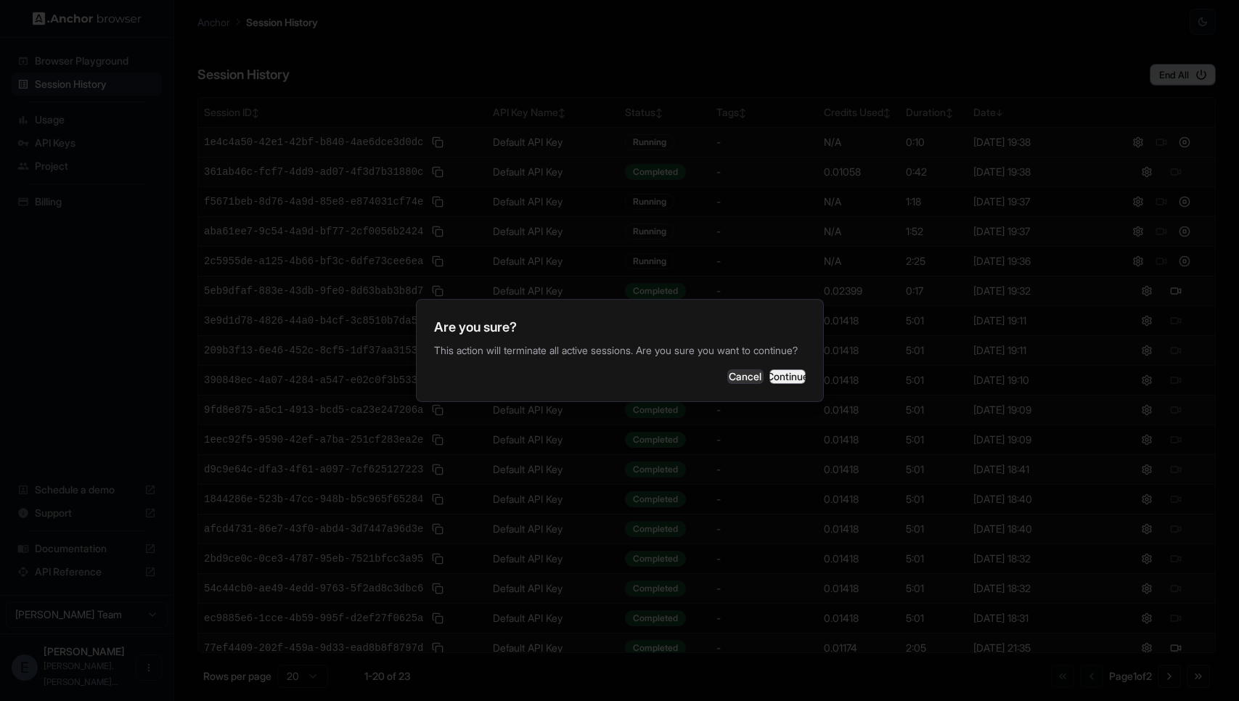
click at [777, 383] on button "Continue" at bounding box center [787, 376] width 36 height 15
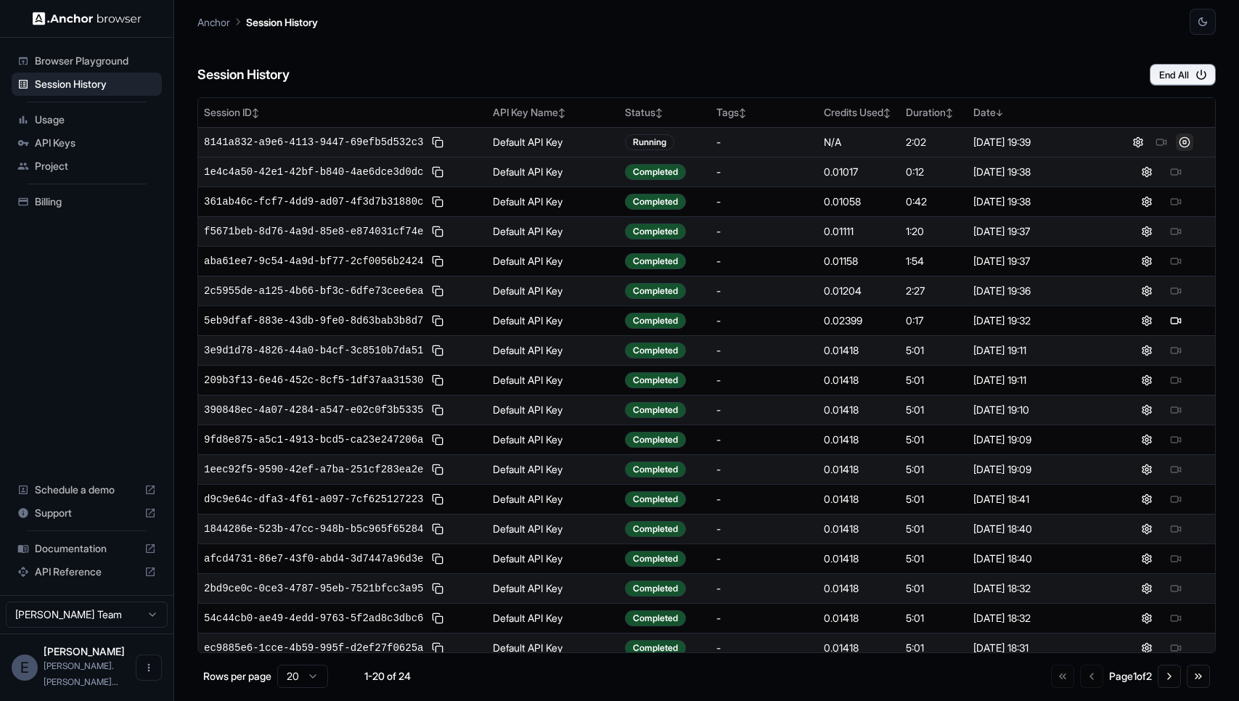
click at [1180, 145] on button at bounding box center [1184, 142] width 17 height 17
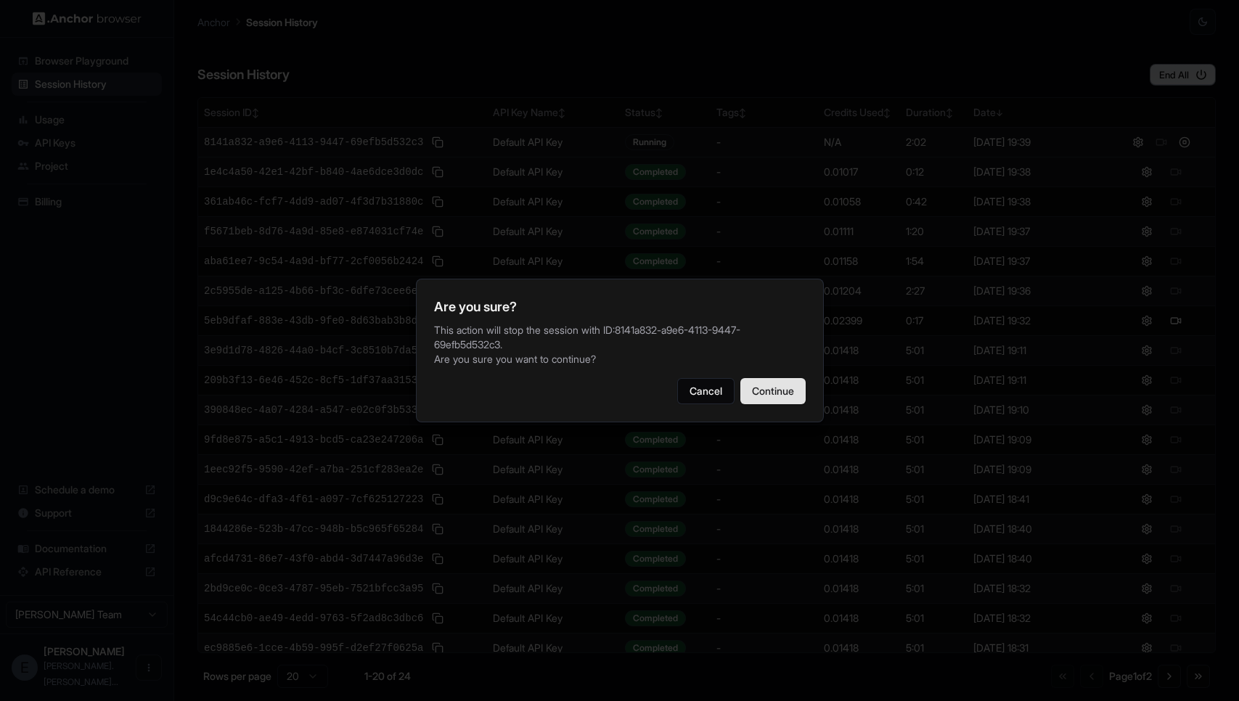
click at [771, 381] on button "Continue" at bounding box center [772, 391] width 65 height 26
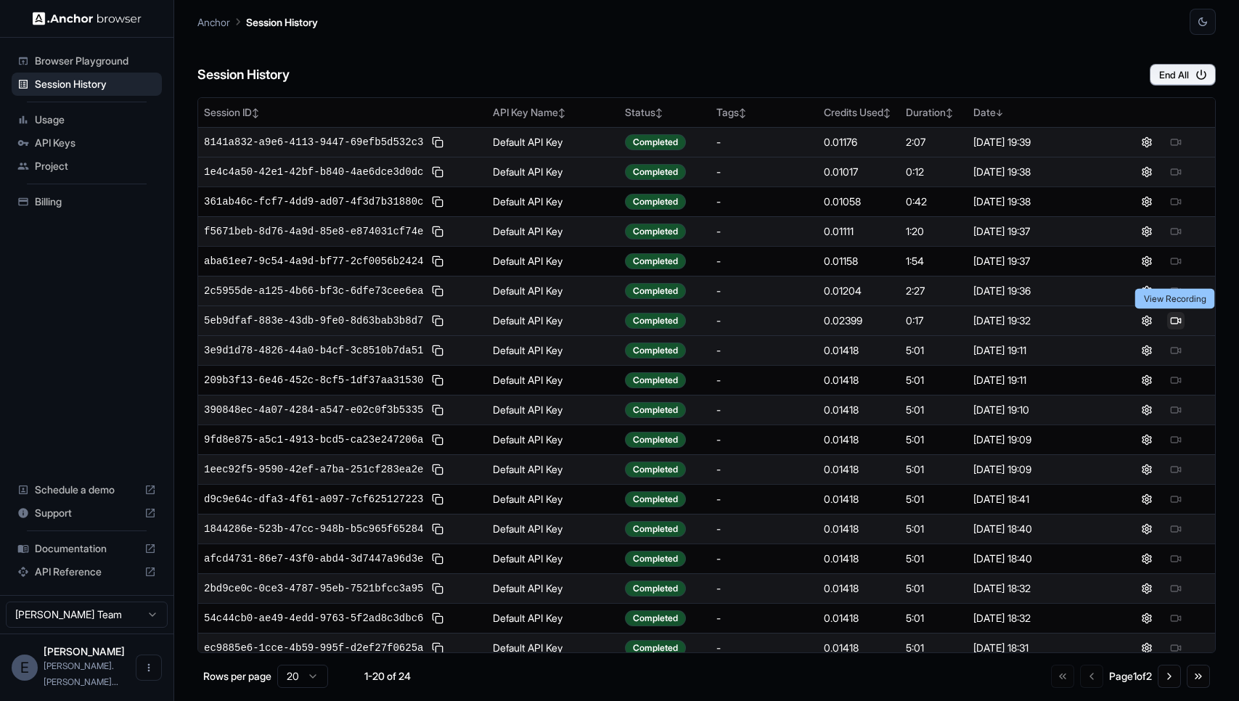
click at [1174, 320] on button at bounding box center [1175, 320] width 17 height 17
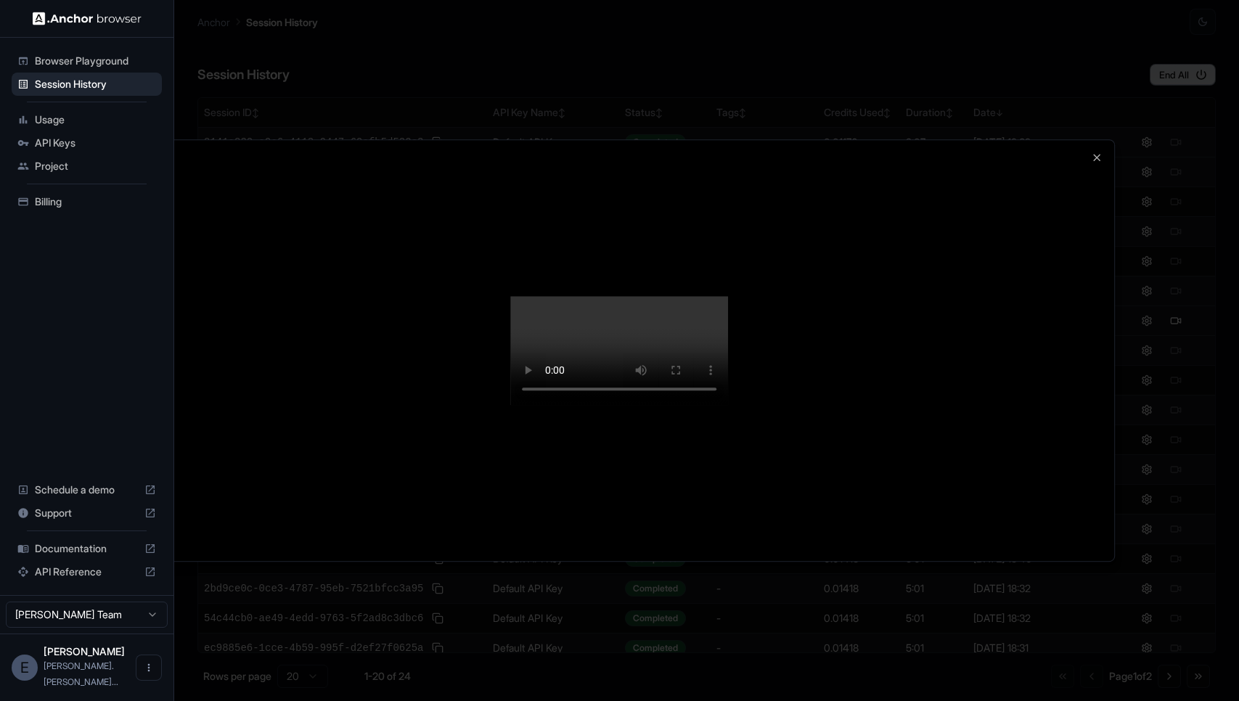
click at [1099, 181] on div at bounding box center [620, 350] width 990 height 421
click at [1099, 140] on div at bounding box center [620, 350] width 990 height 421
click at [1099, 155] on icon "button" at bounding box center [1097, 158] width 6 height 6
